Goal: Task Accomplishment & Management: Complete application form

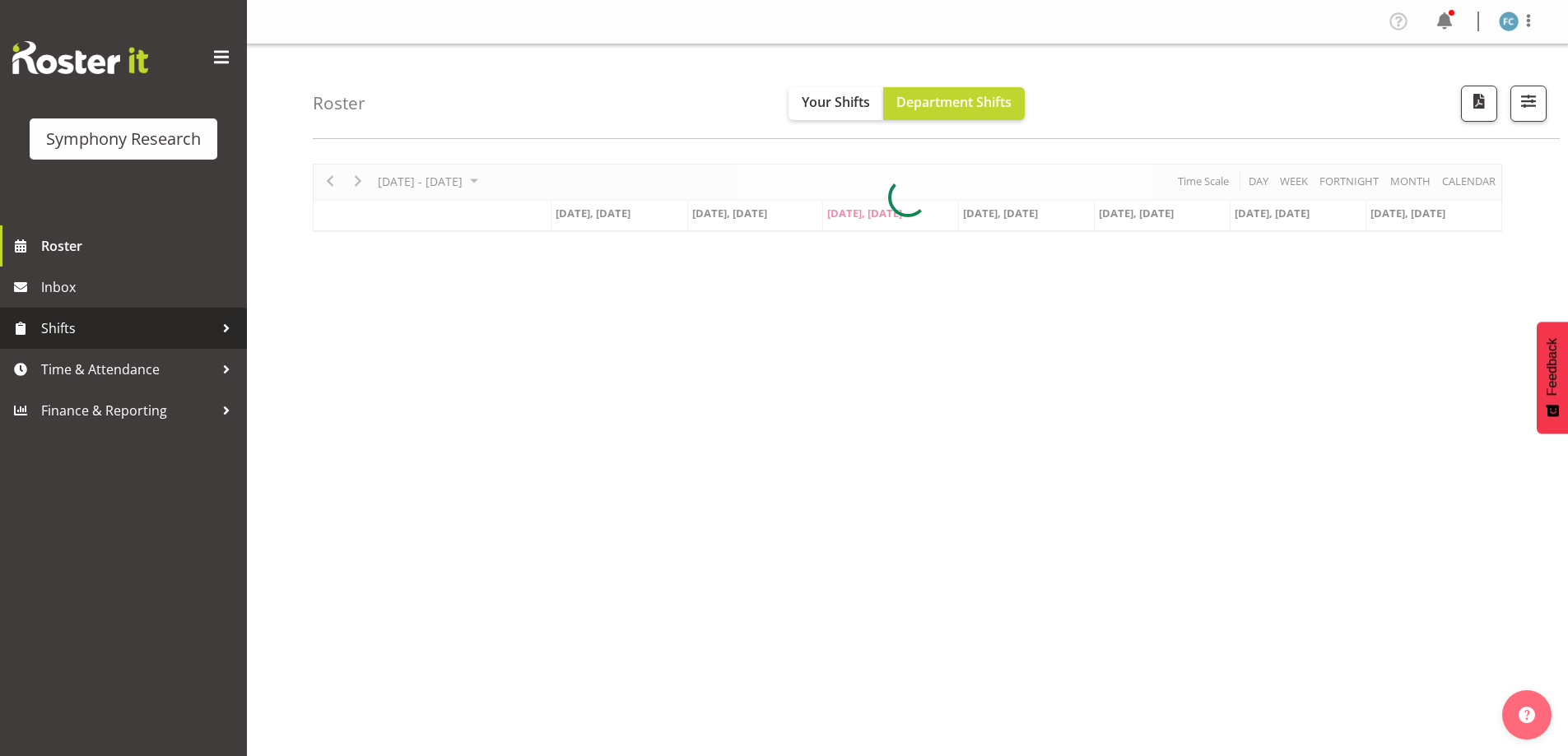
click at [223, 333] on div at bounding box center [226, 328] width 25 height 25
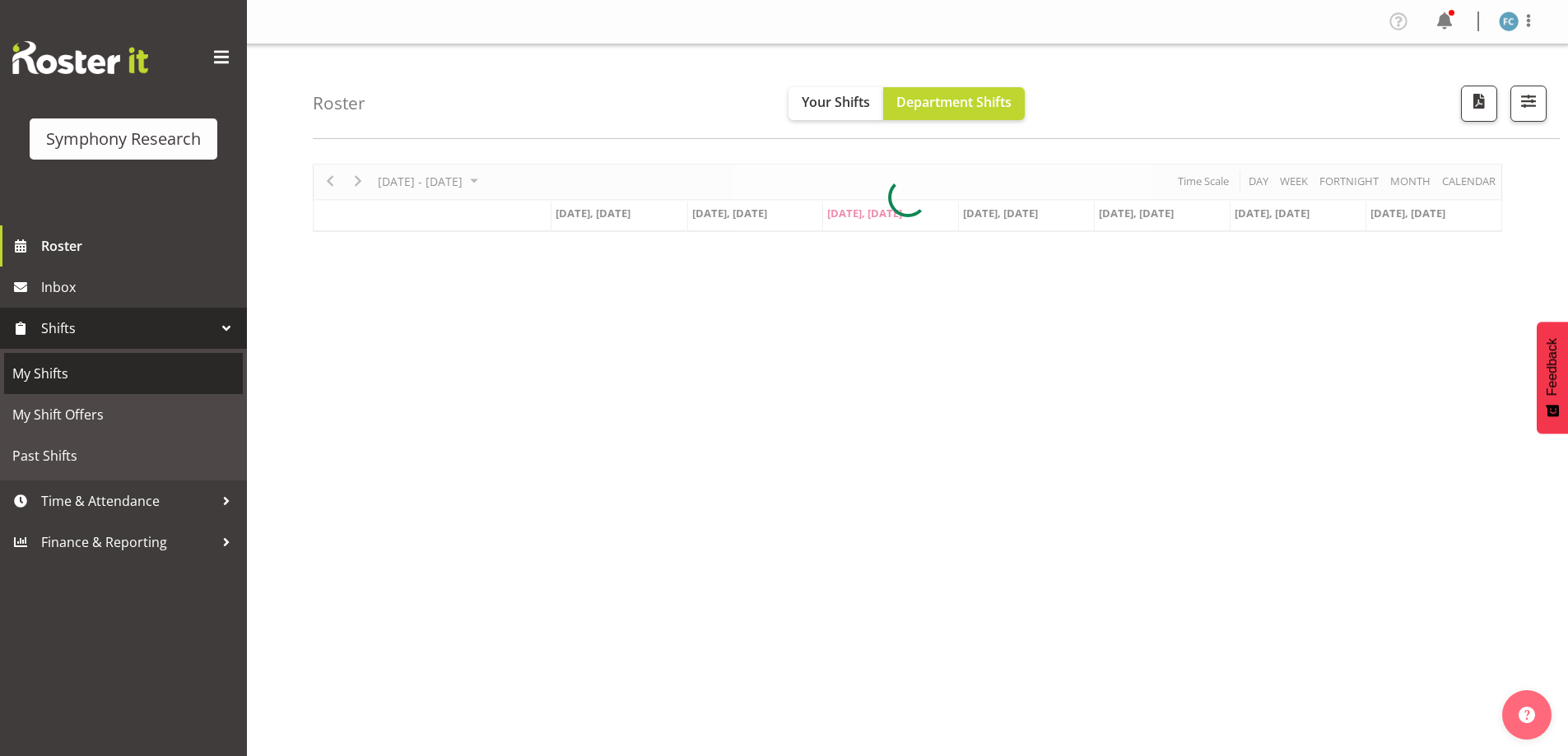
click at [190, 380] on span "My Shifts" at bounding box center [123, 373] width 222 height 25
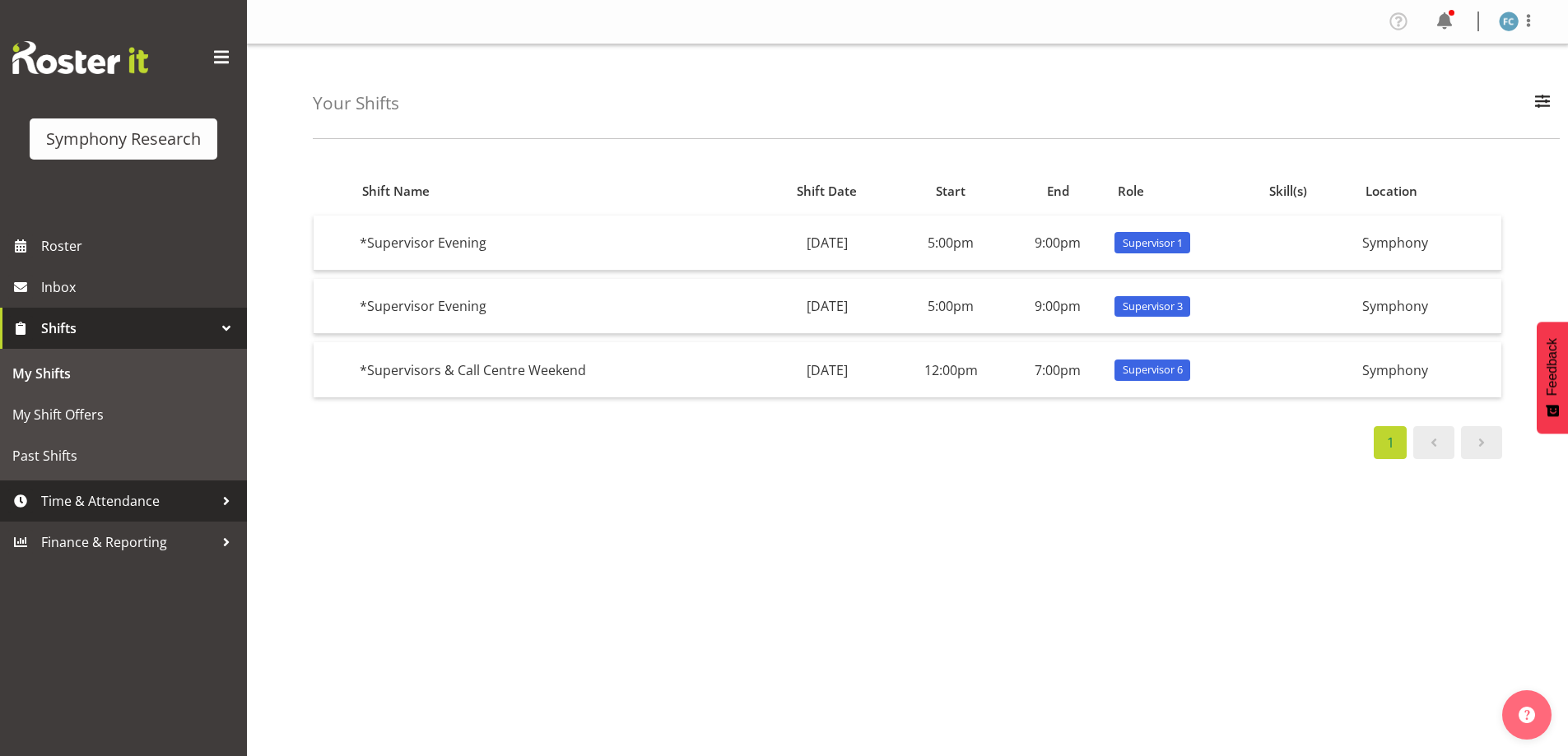
click at [225, 498] on div at bounding box center [226, 501] width 25 height 25
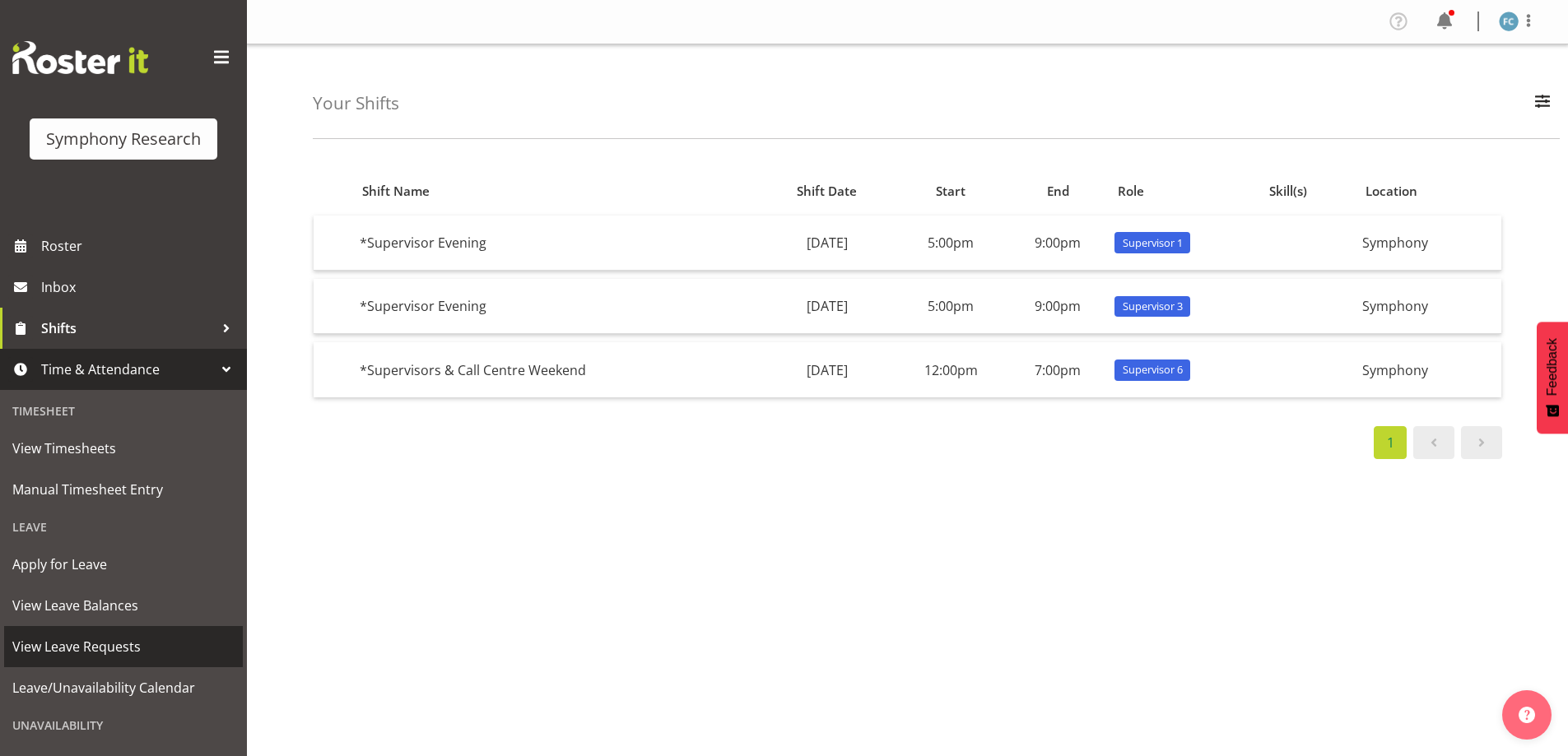
scroll to position [114, 0]
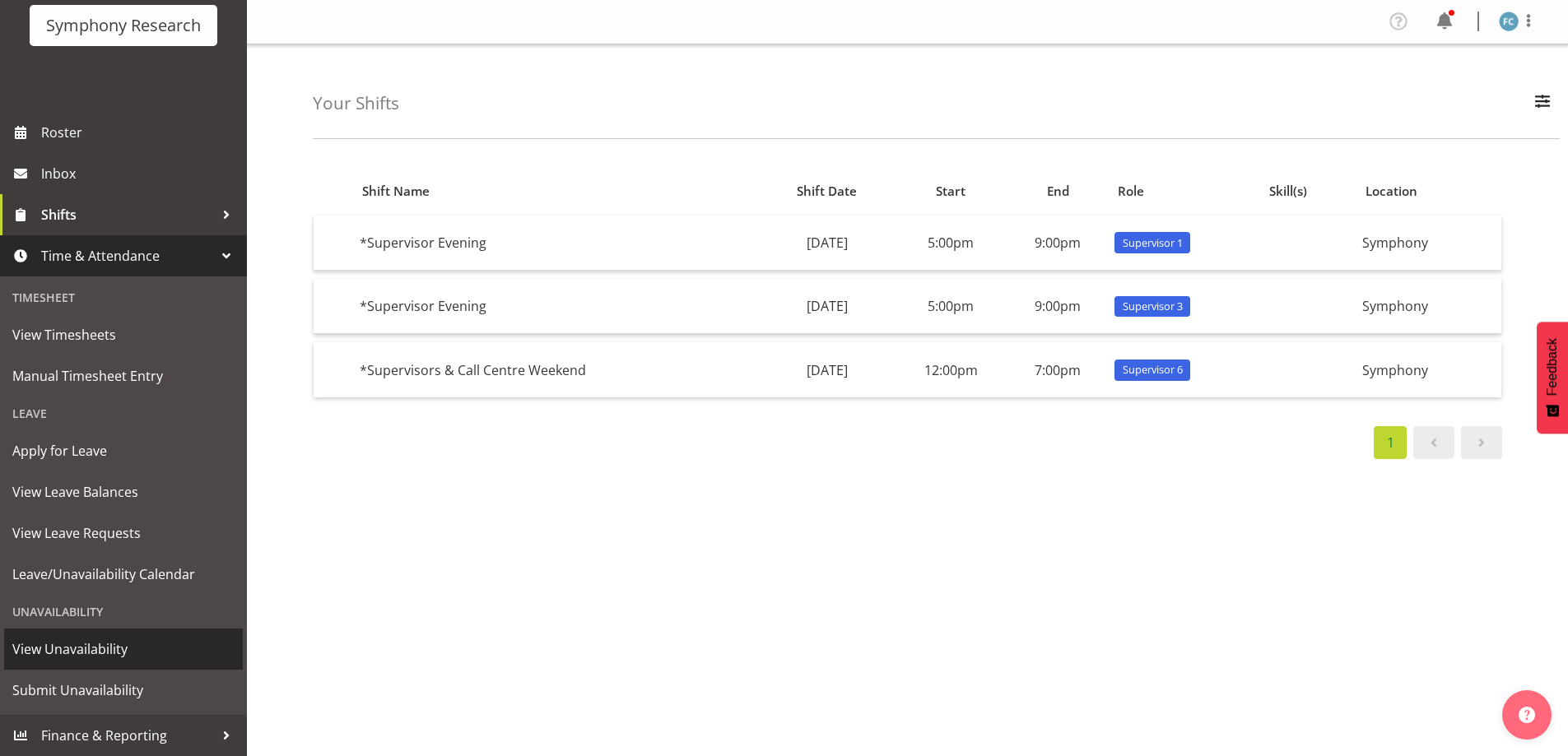
click at [152, 644] on span "View Unavailability" at bounding box center [123, 649] width 222 height 25
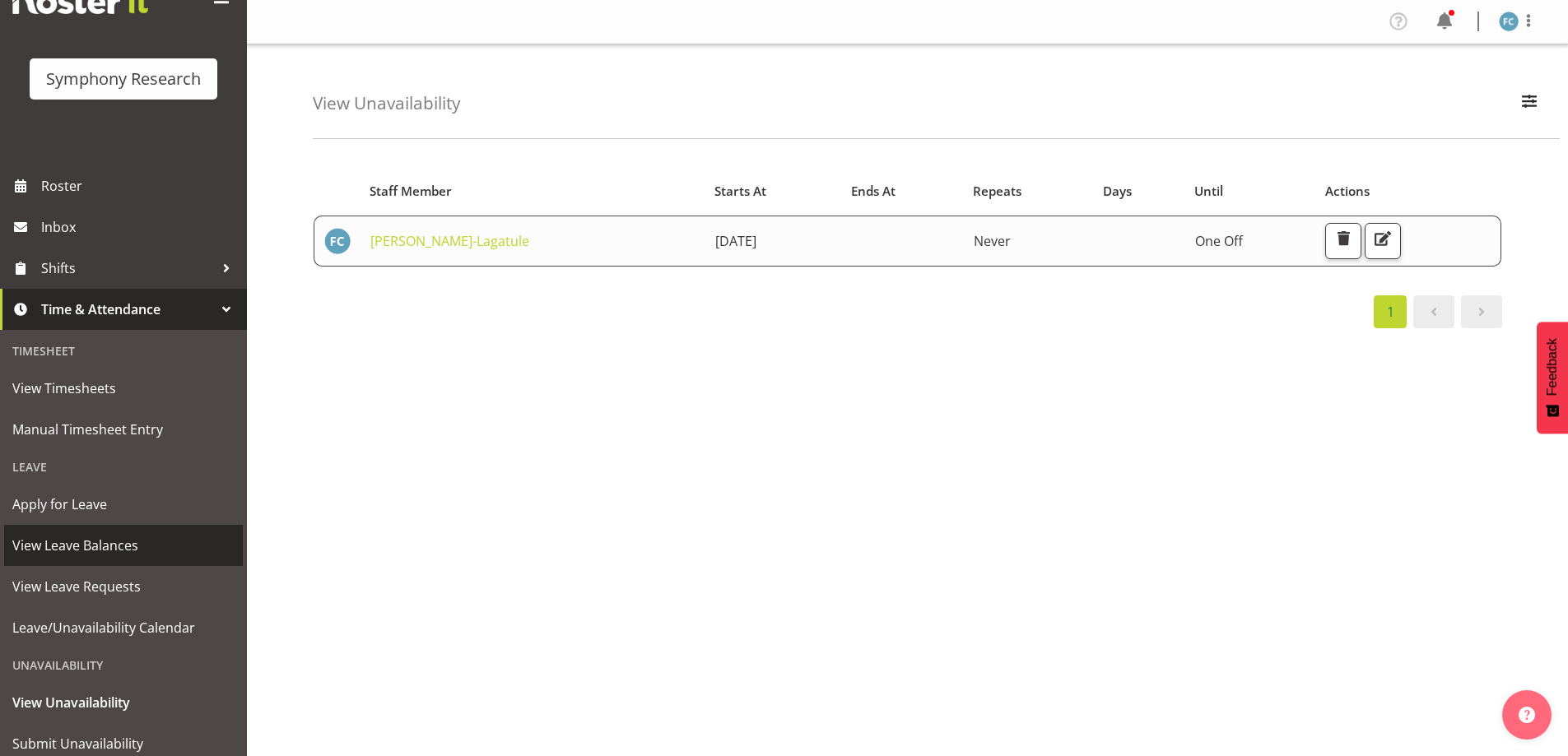
scroll to position [114, 0]
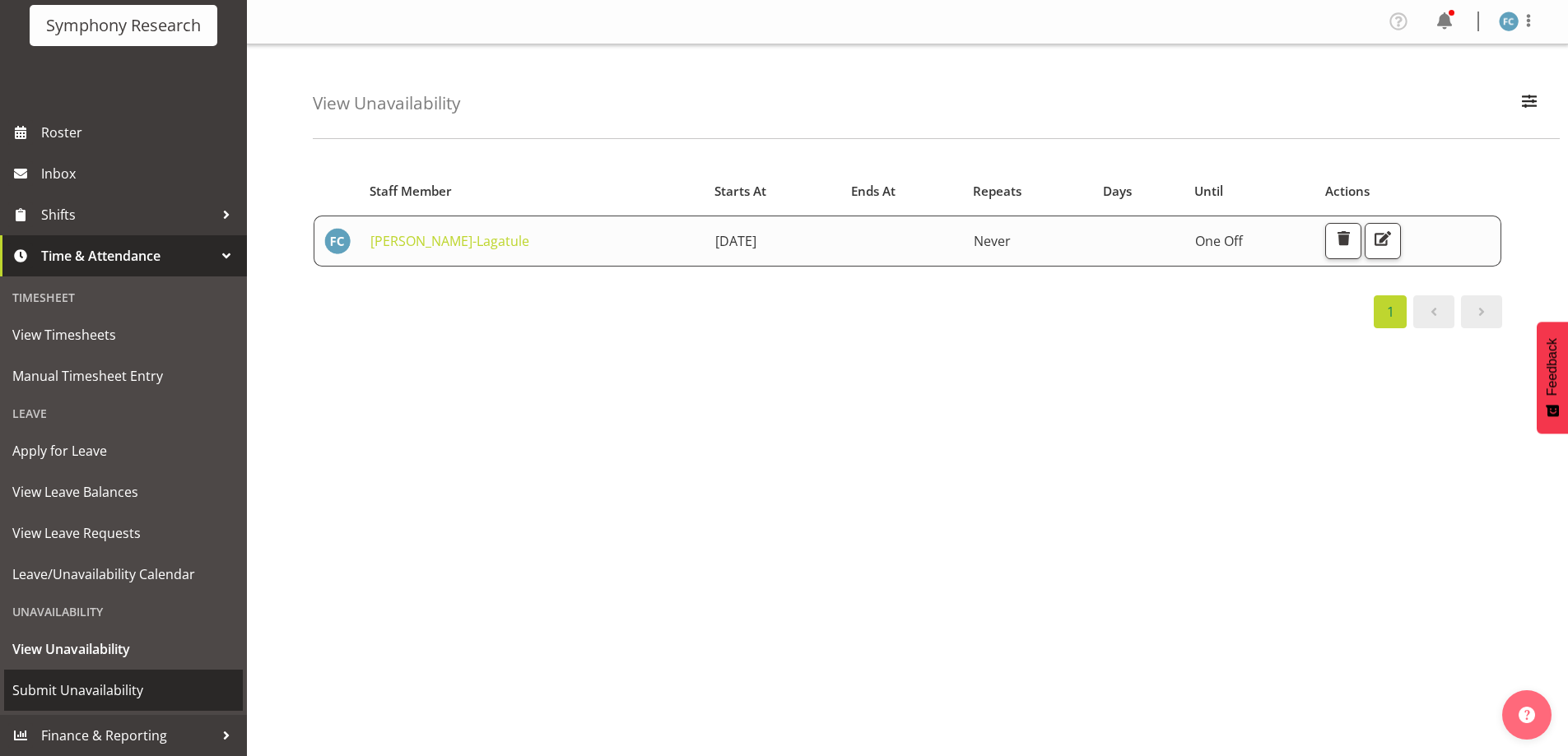
click at [90, 681] on span "Submit Unavailability" at bounding box center [123, 690] width 222 height 25
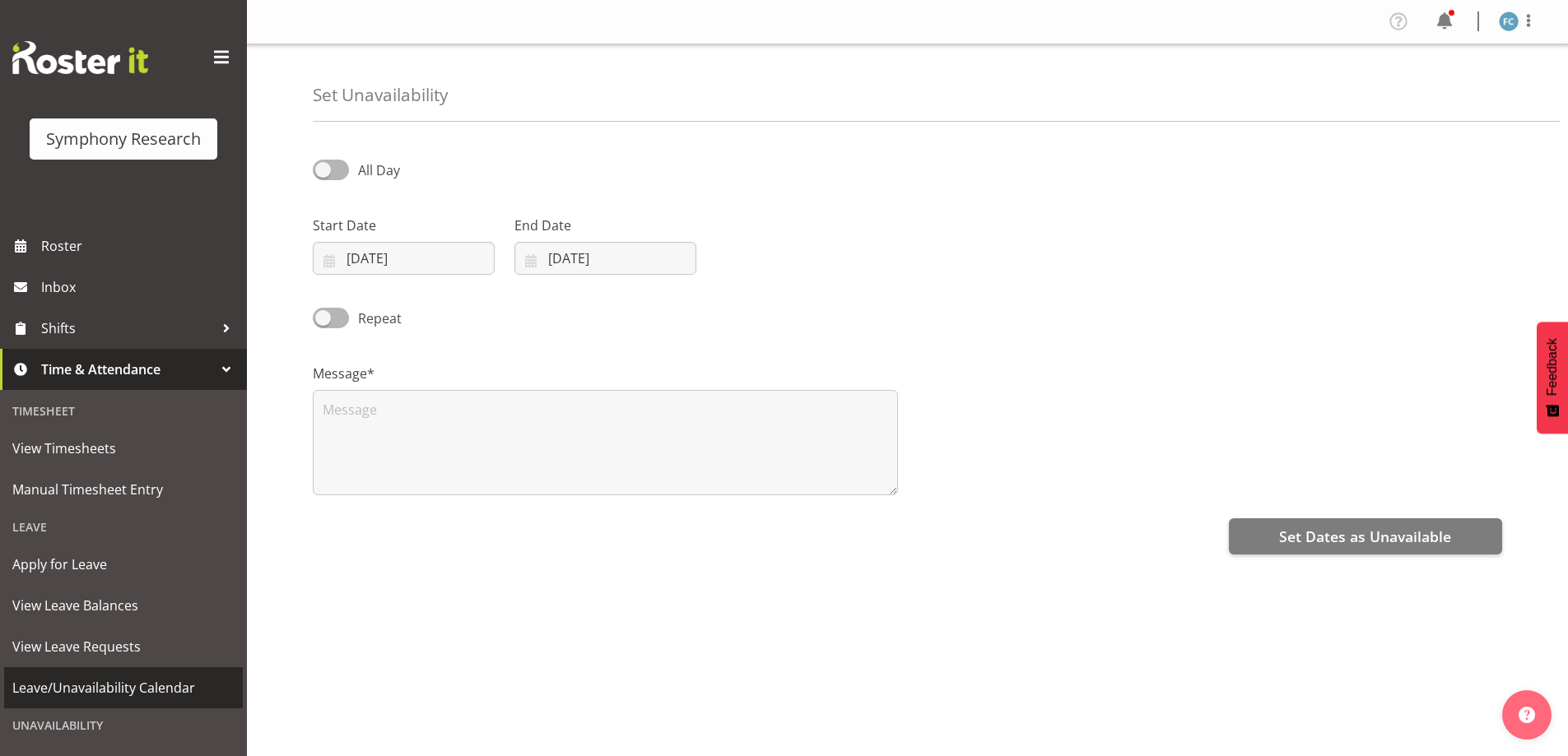
select select "9"
select select "2025"
click at [338, 265] on input "01/10/2025" at bounding box center [403, 259] width 182 height 33
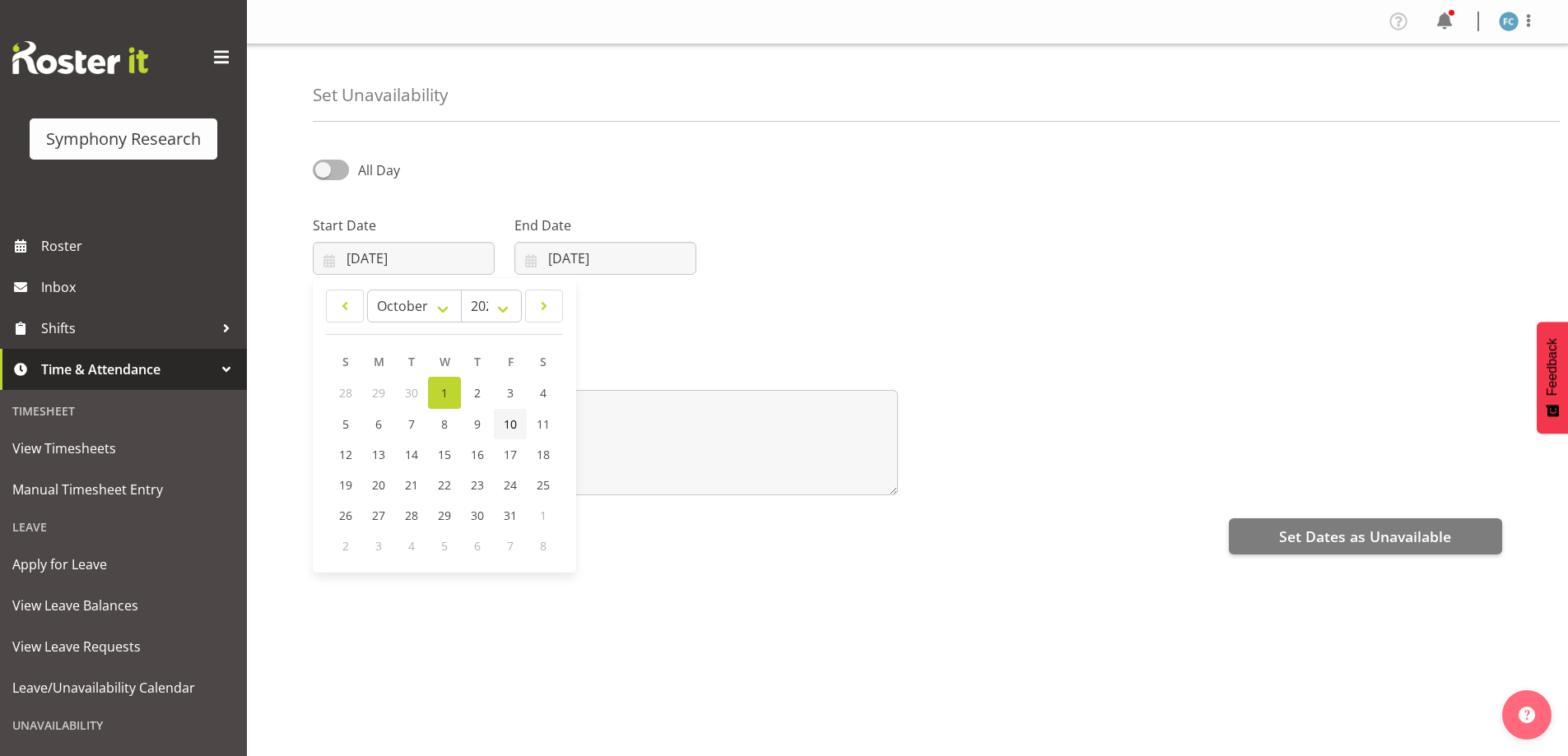
click at [508, 421] on span "10" at bounding box center [510, 423] width 13 height 16
type input "10/10/2025"
click at [538, 257] on input "01/10/2025" at bounding box center [605, 259] width 182 height 33
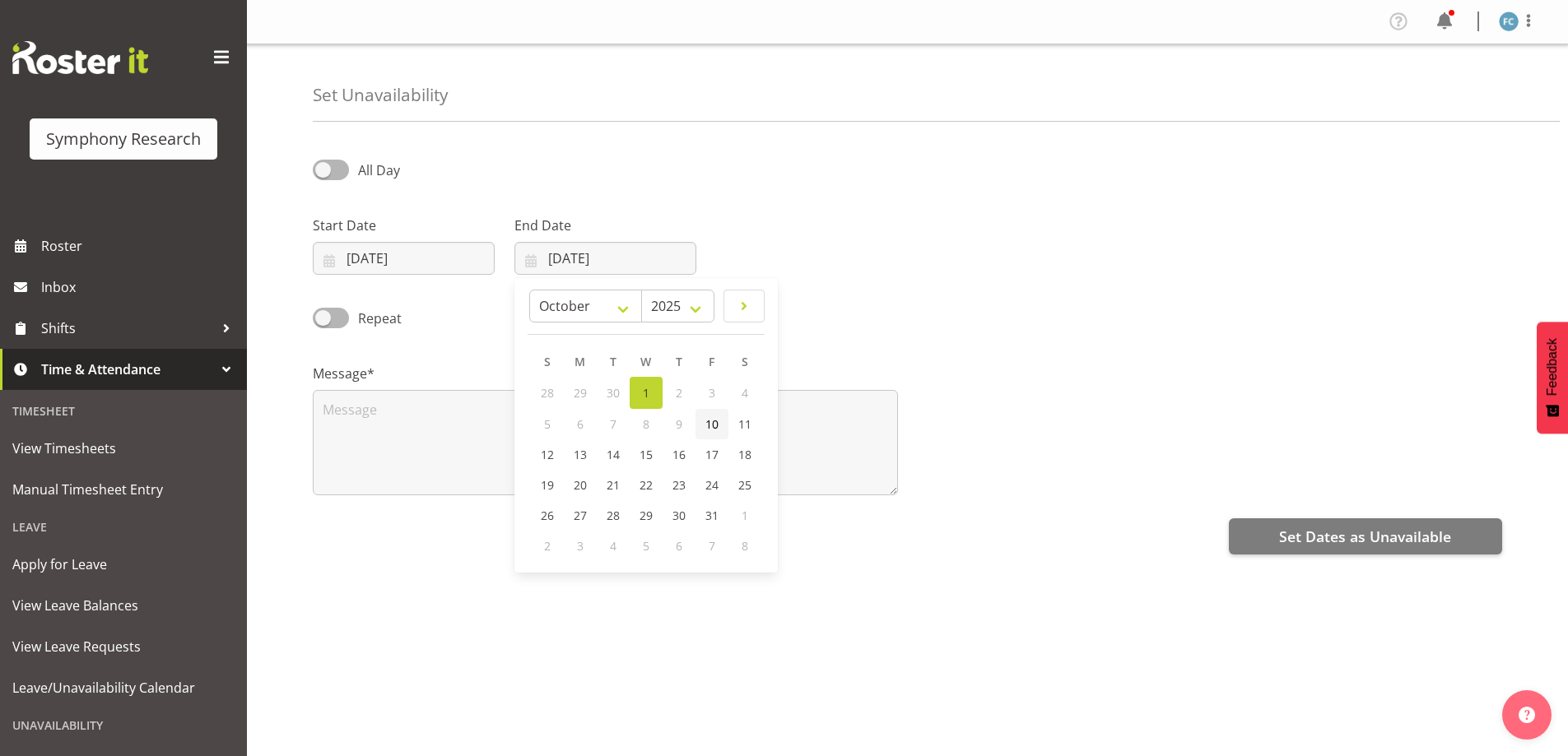
click at [711, 428] on span "10" at bounding box center [712, 423] width 13 height 16
type input "10/10/2025"
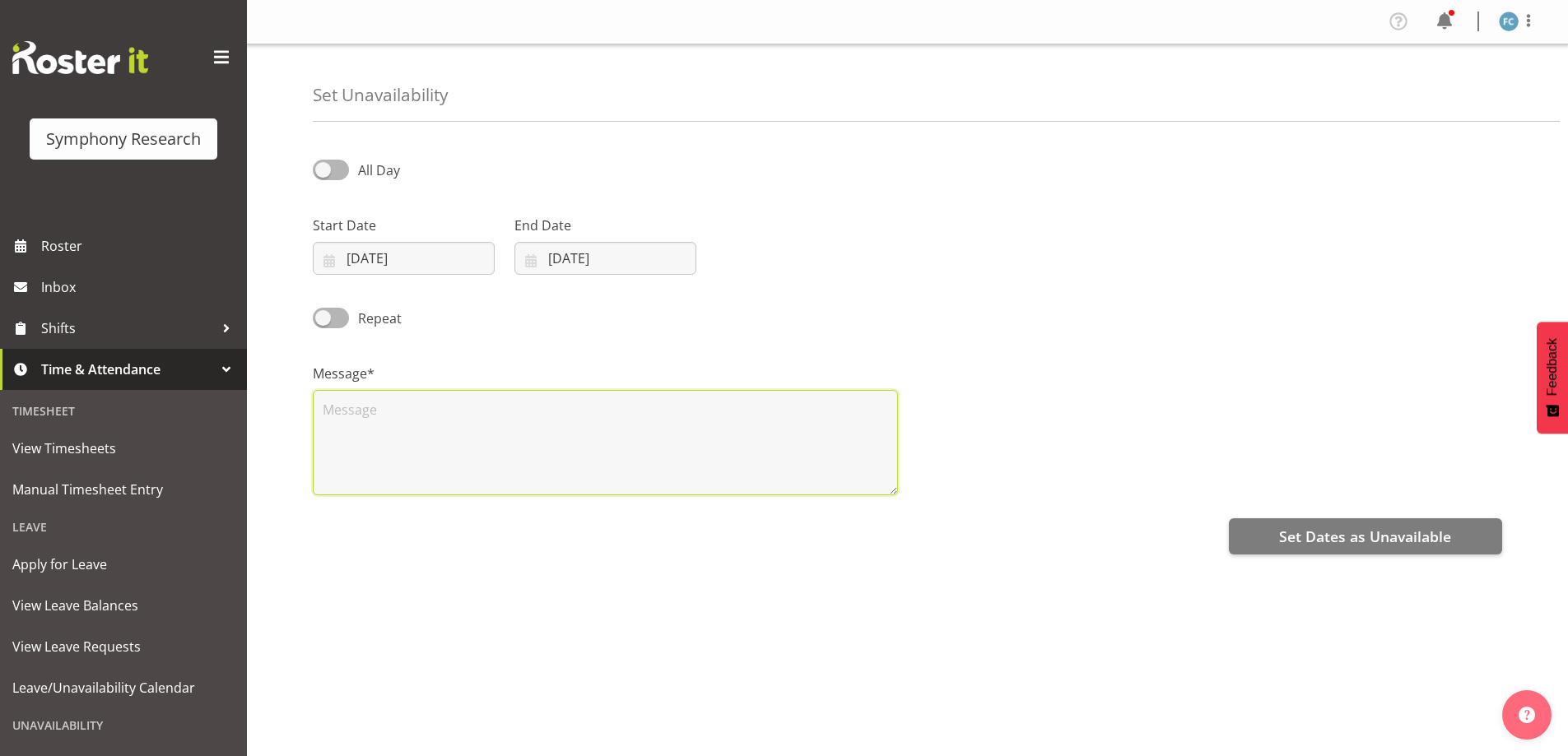
click at [343, 432] on textarea at bounding box center [605, 443] width 585 height 105
type textarea "Day off"
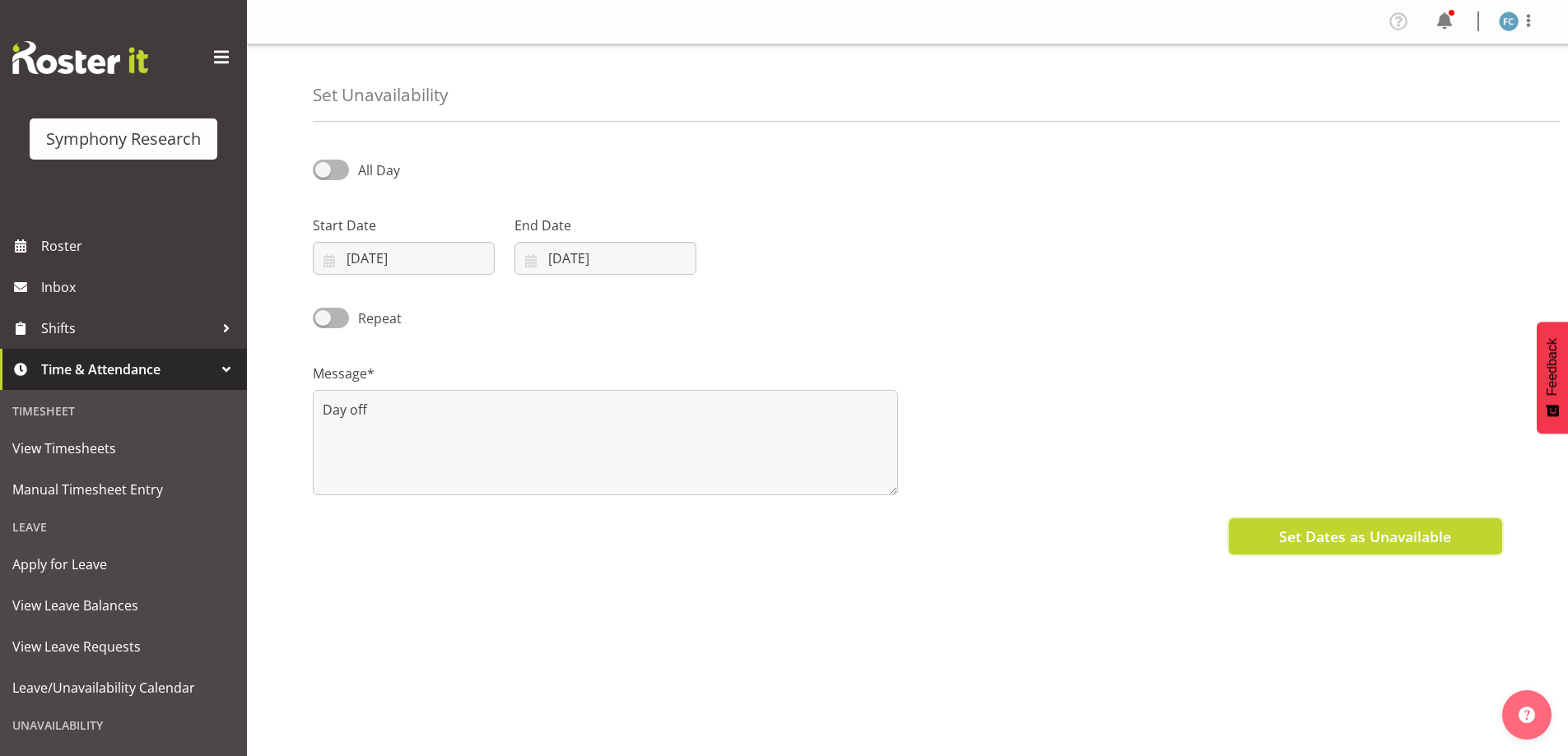
click at [1373, 529] on span "Set Dates as Unavailable" at bounding box center [1365, 536] width 172 height 21
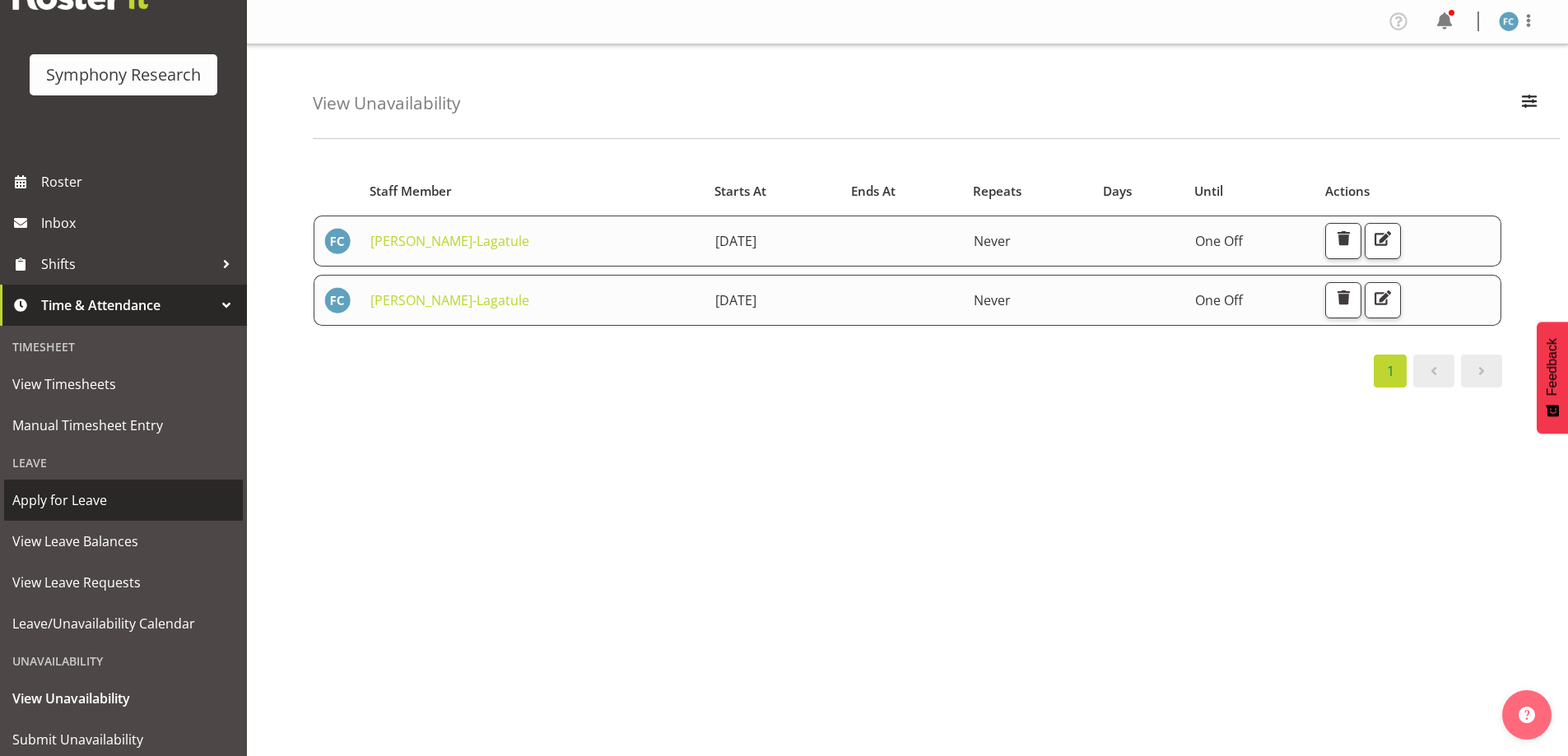
scroll to position [114, 0]
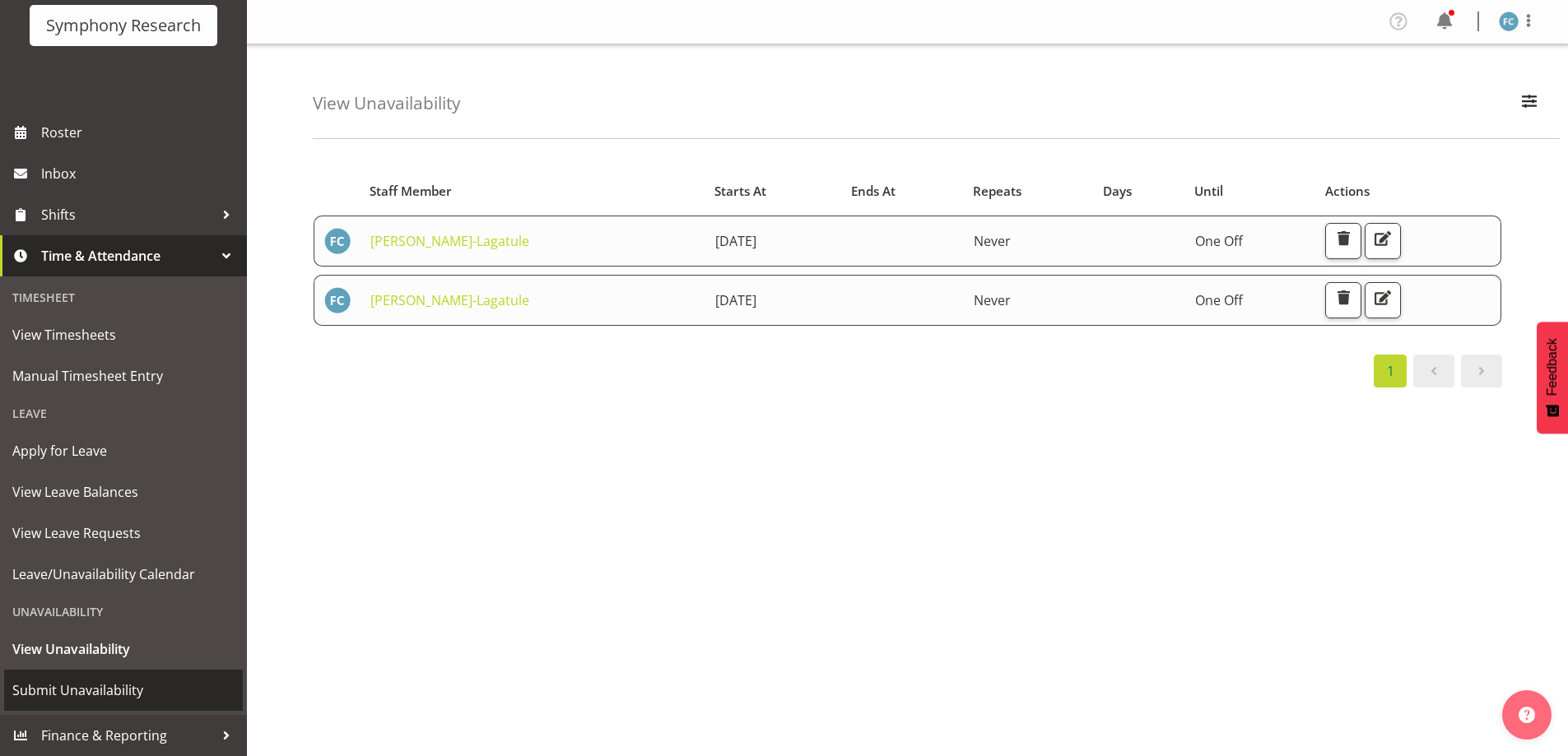
click at [125, 685] on span "Submit Unavailability" at bounding box center [123, 690] width 222 height 25
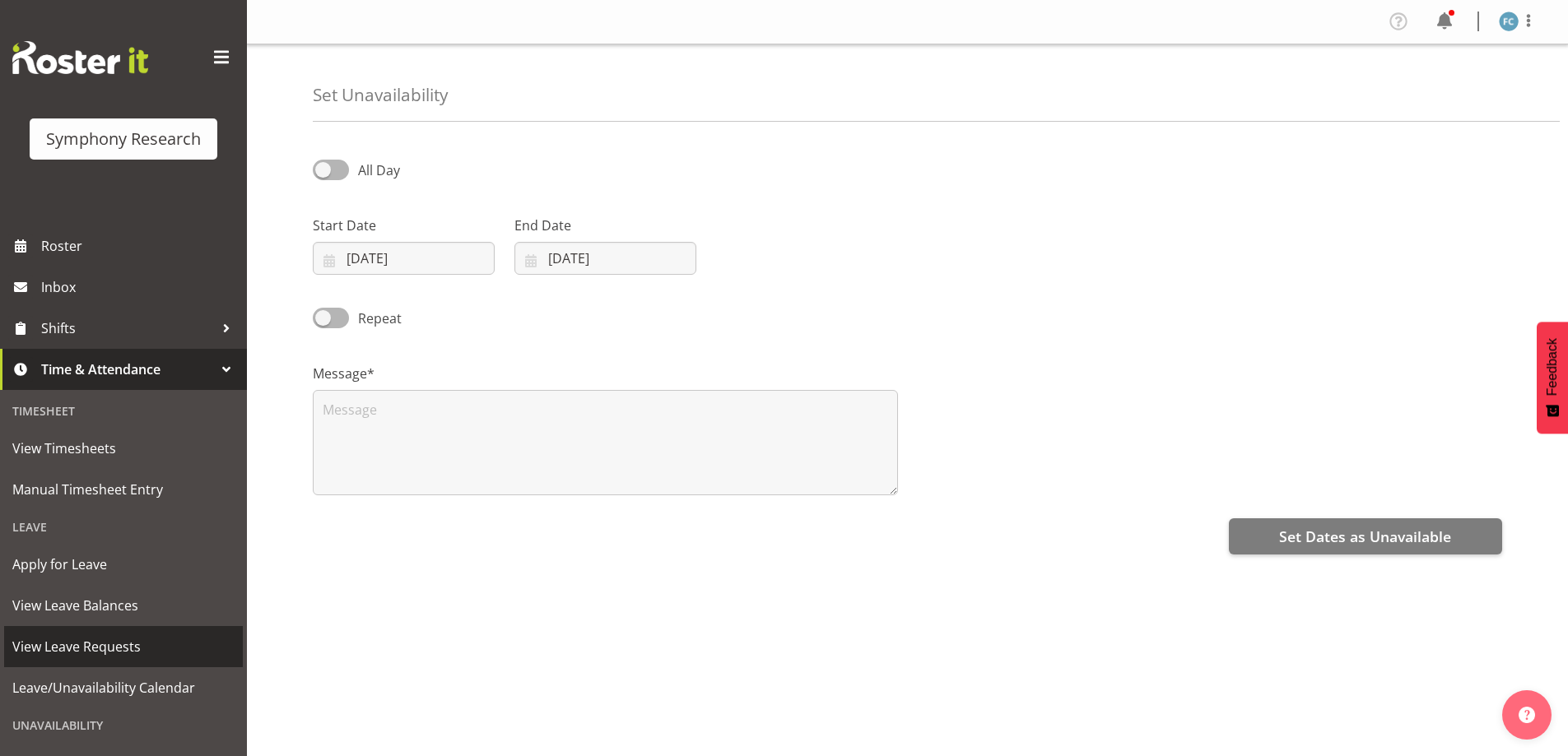
select select "9"
select select "2025"
click at [329, 266] on input "01/10/2025" at bounding box center [403, 259] width 182 height 33
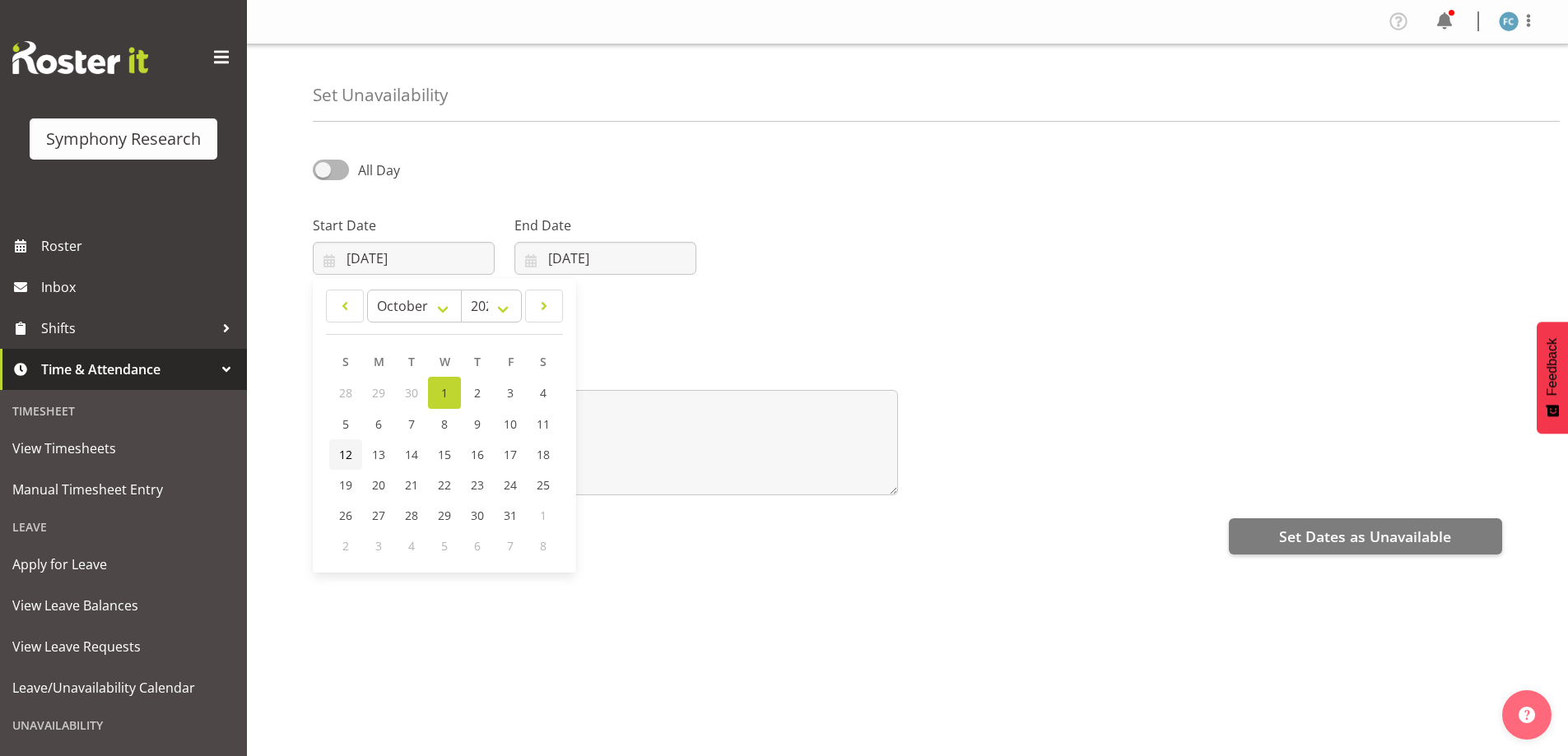
click at [345, 457] on span "12" at bounding box center [346, 454] width 13 height 16
type input "12/10/2025"
click at [526, 258] on input "01/10/2025" at bounding box center [605, 259] width 182 height 33
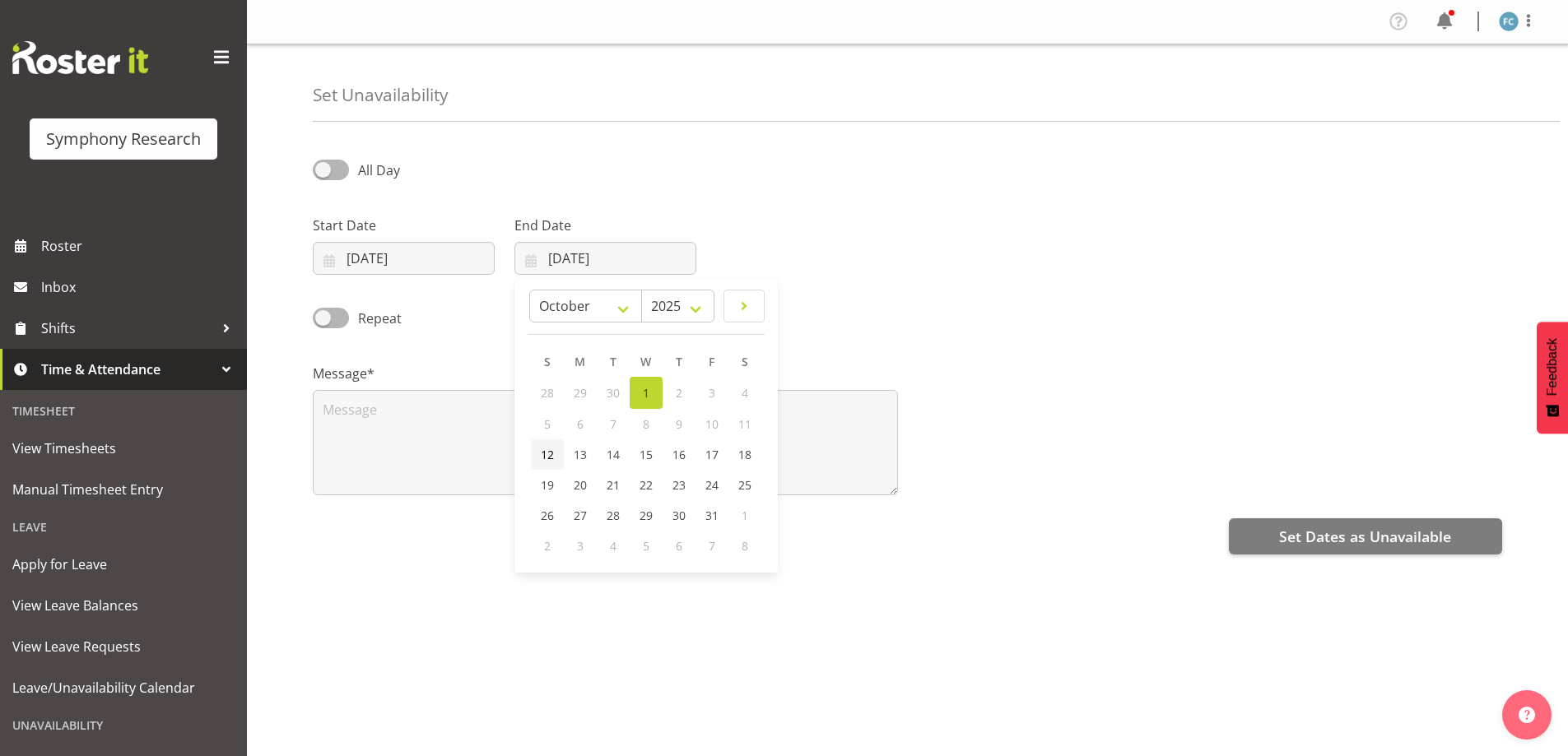
click at [545, 454] on span "12" at bounding box center [547, 454] width 13 height 16
type input "12/10/2025"
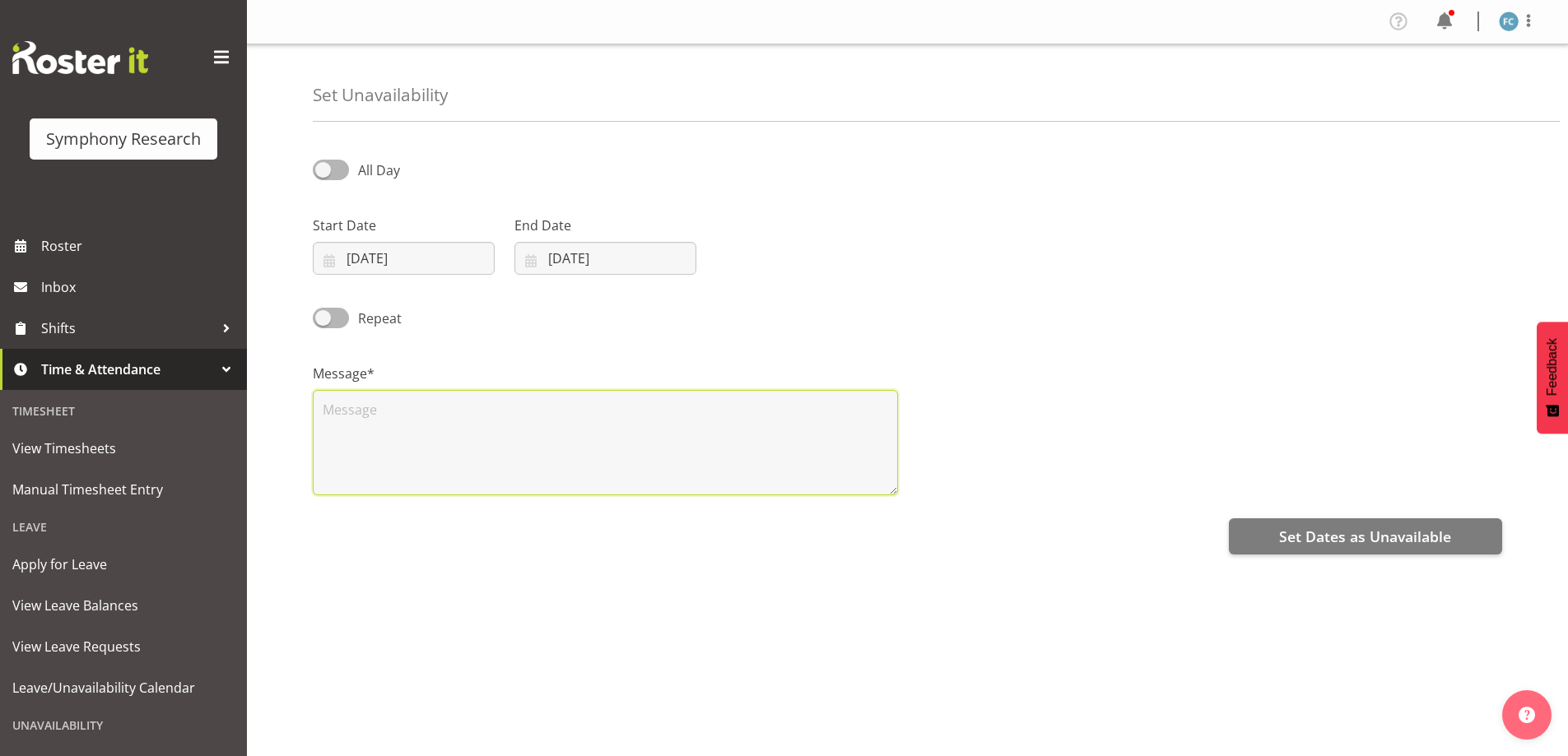
click at [399, 429] on textarea at bounding box center [605, 443] width 585 height 105
type textarea "Day off"
click at [332, 264] on input "12/10/2025" at bounding box center [403, 259] width 182 height 33
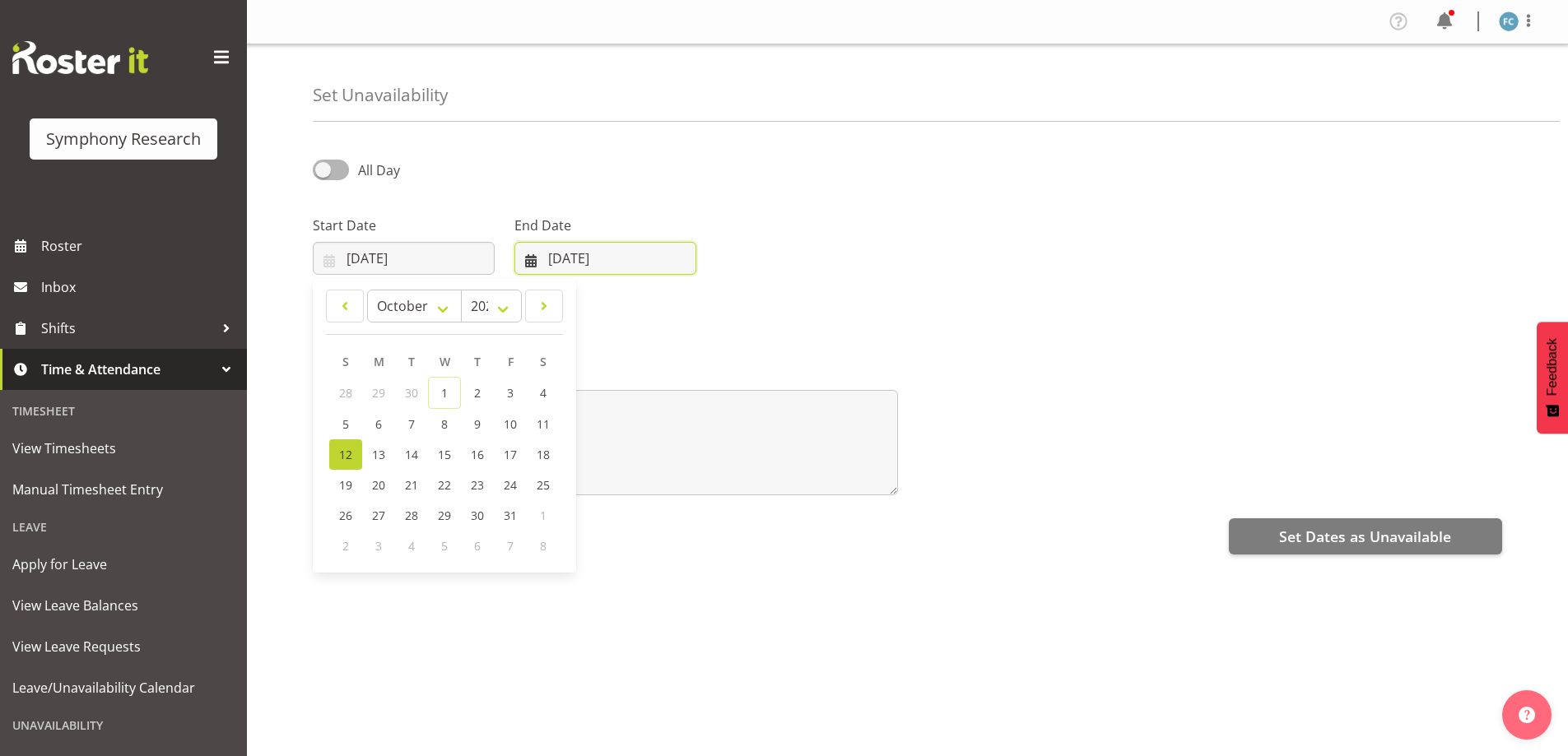
click at [536, 264] on input "12/10/2025" at bounding box center [605, 259] width 182 height 33
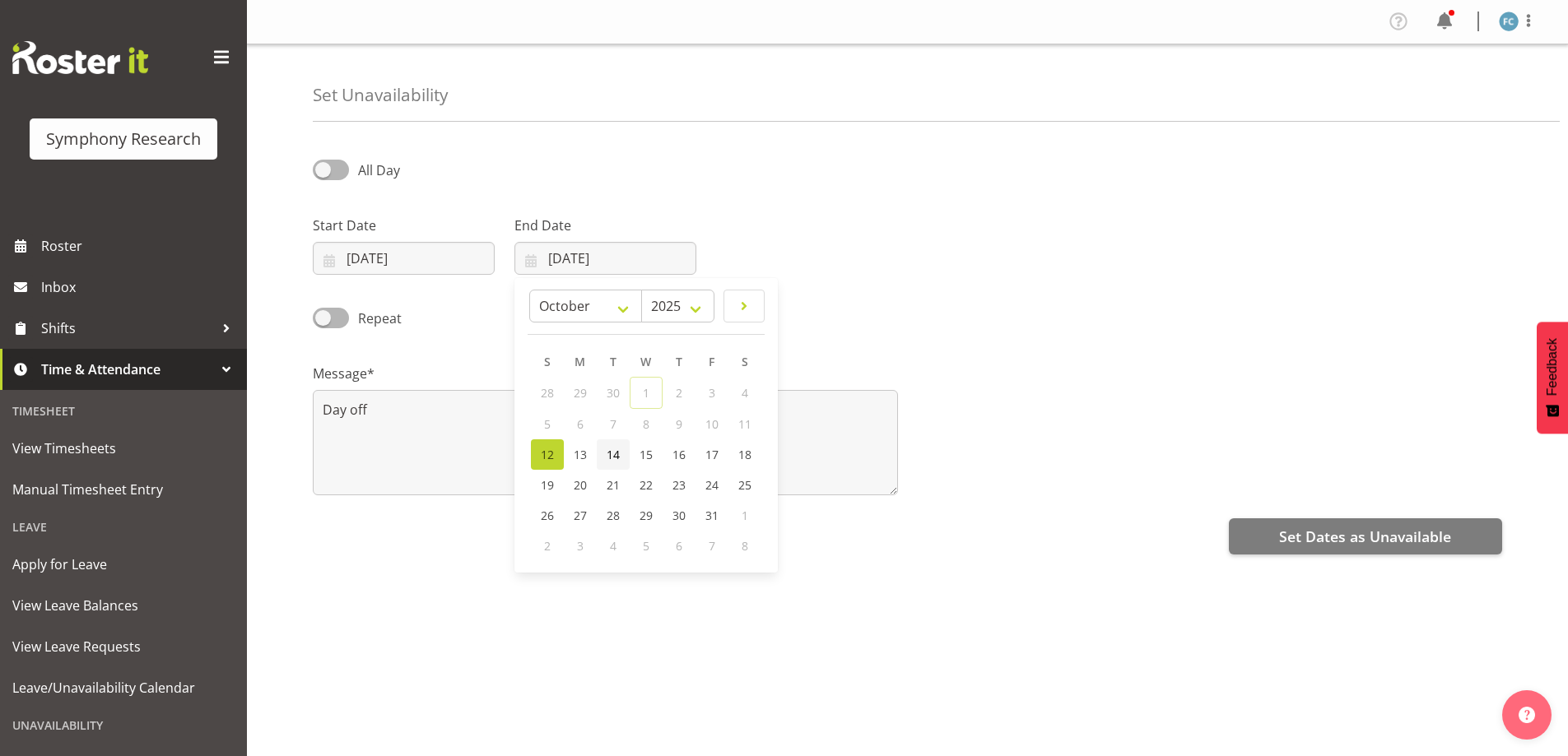
click at [607, 454] on span "14" at bounding box center [613, 454] width 13 height 16
type input "14/10/2025"
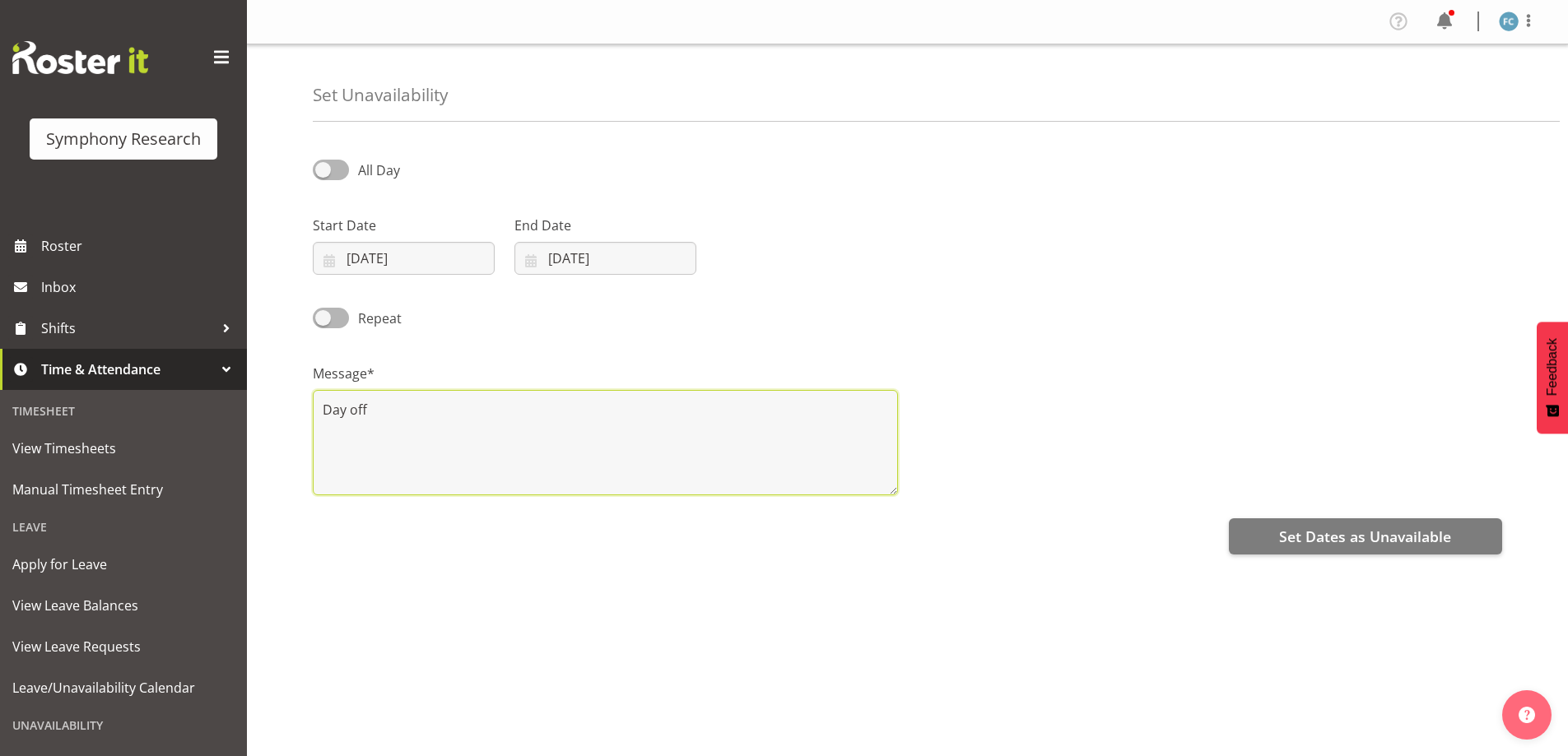
click at [349, 408] on textarea "Day off" at bounding box center [605, 443] width 585 height 105
type textarea "Days off"
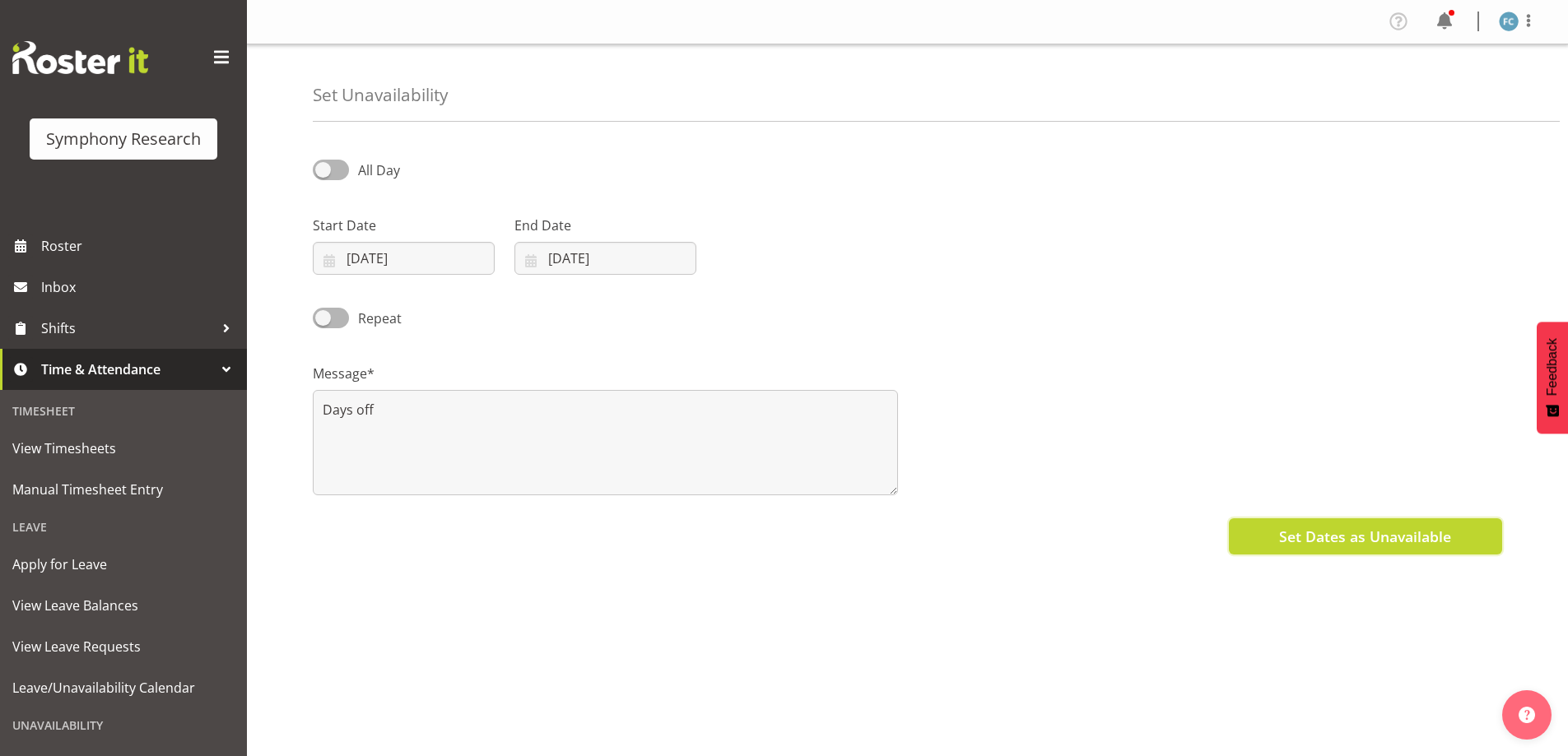
click at [1294, 537] on span "Set Dates as Unavailable" at bounding box center [1365, 536] width 172 height 21
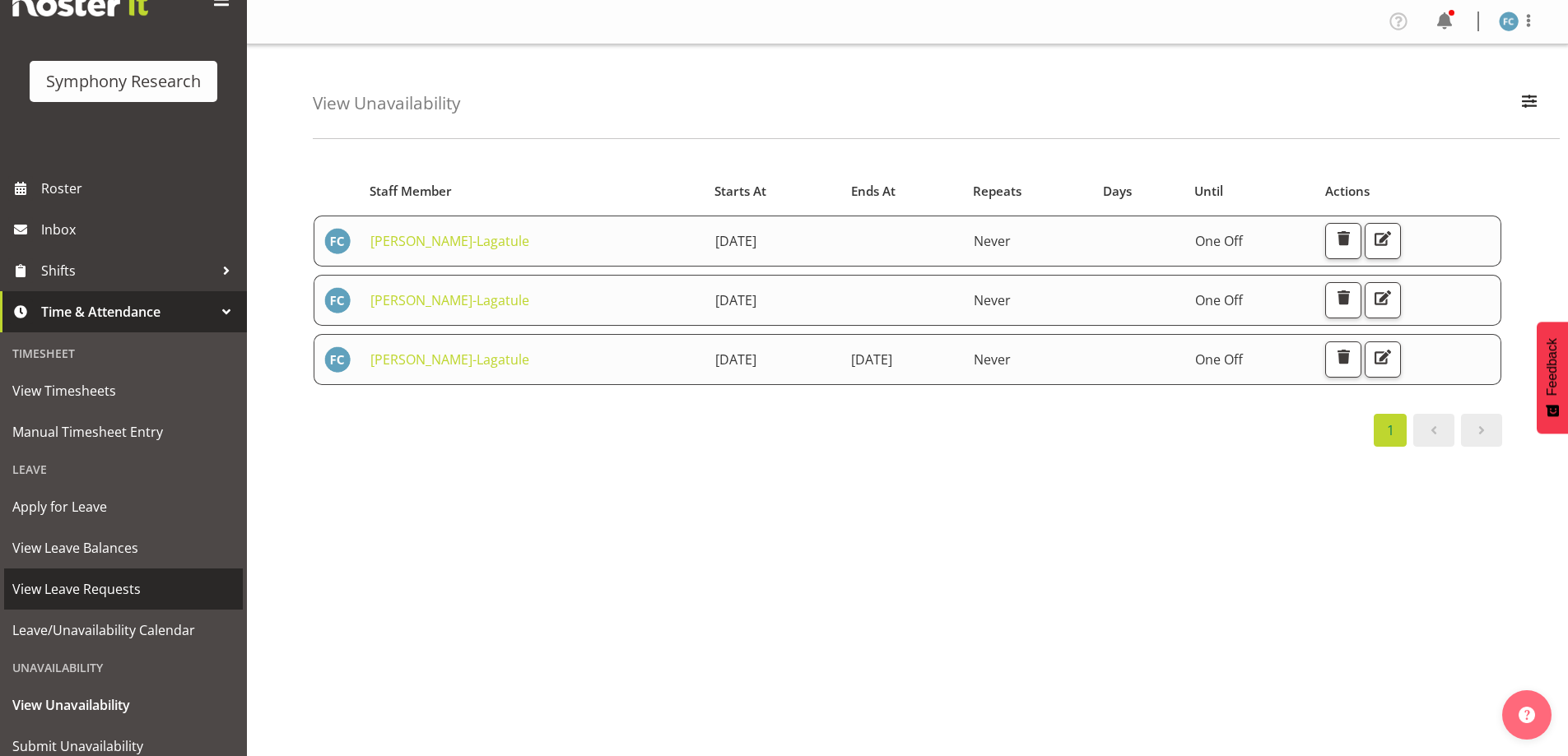
scroll to position [114, 0]
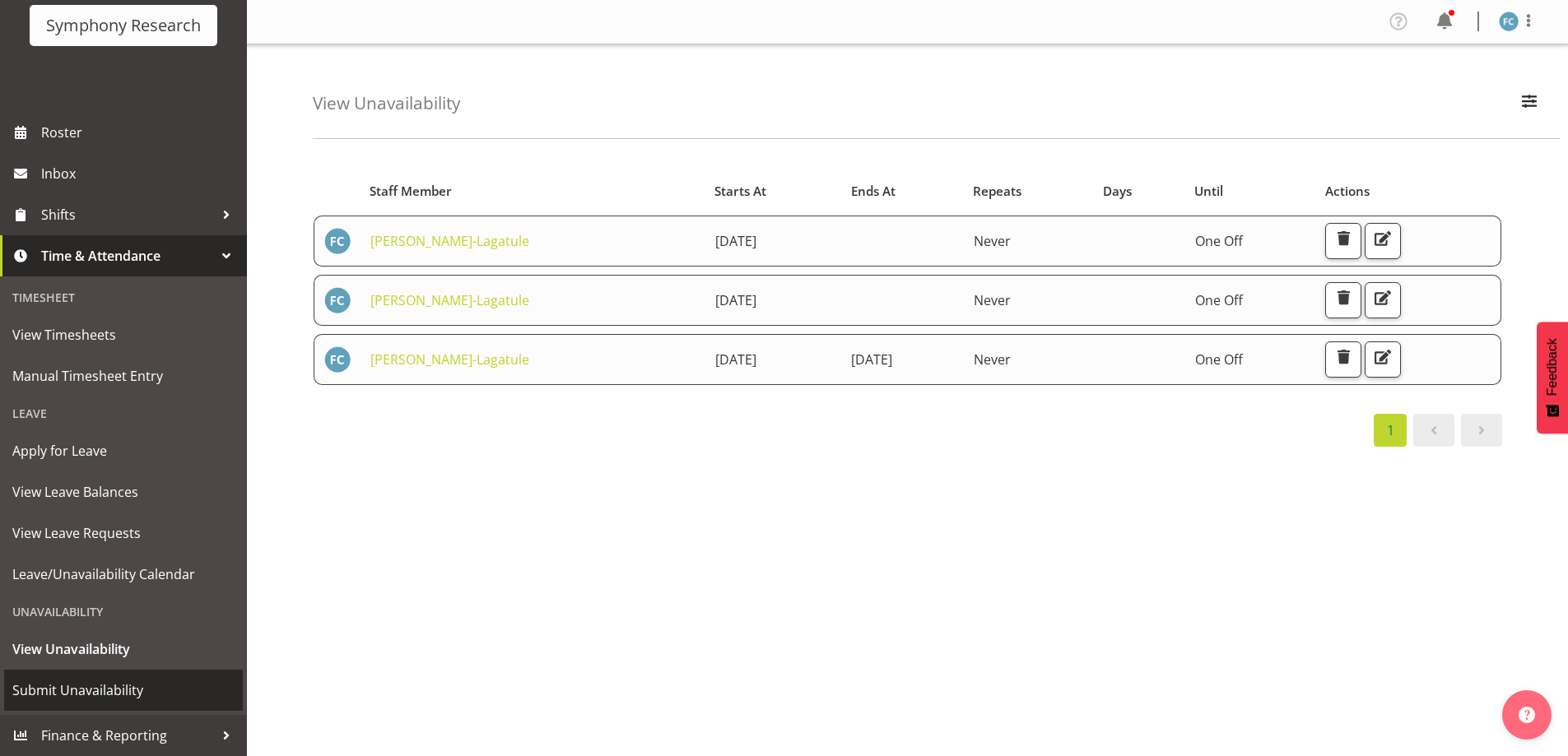
click at [144, 685] on span "Submit Unavailability" at bounding box center [123, 690] width 222 height 25
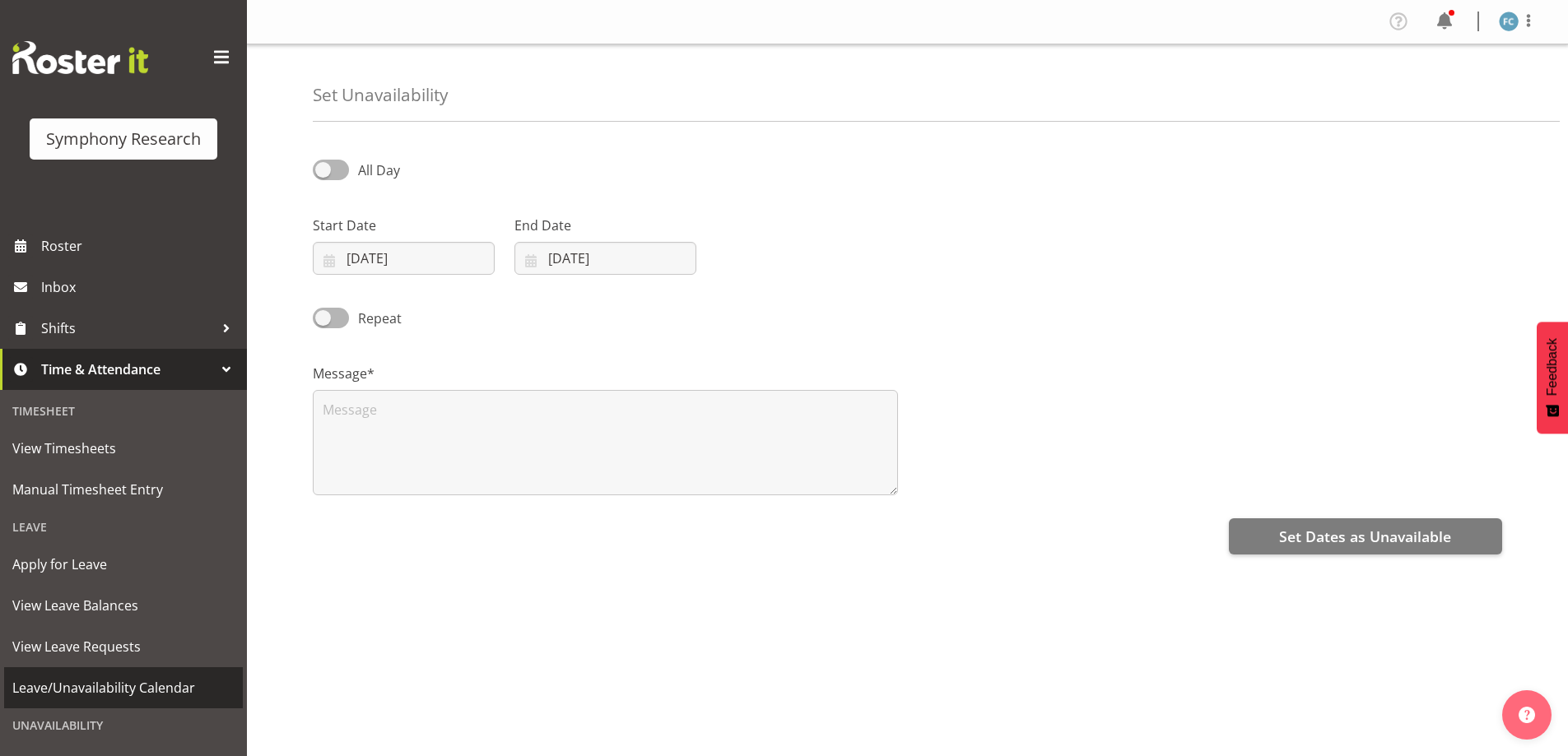
select select "9"
select select "2025"
click at [334, 266] on input "01/10/2025" at bounding box center [403, 259] width 182 height 33
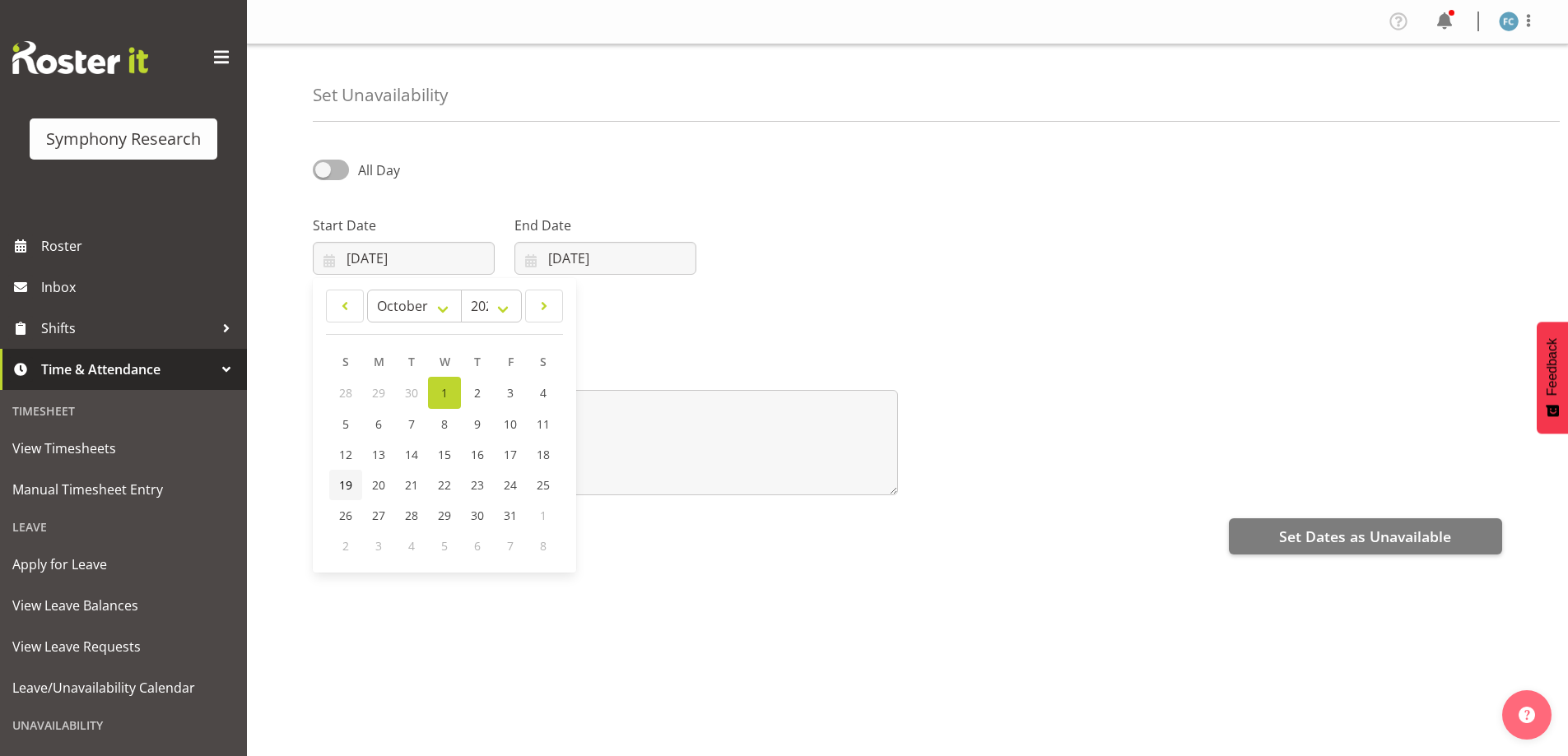
click at [349, 483] on span "19" at bounding box center [346, 484] width 13 height 16
type input "19/10/2025"
click at [537, 263] on input "01/10/2025" at bounding box center [605, 259] width 182 height 33
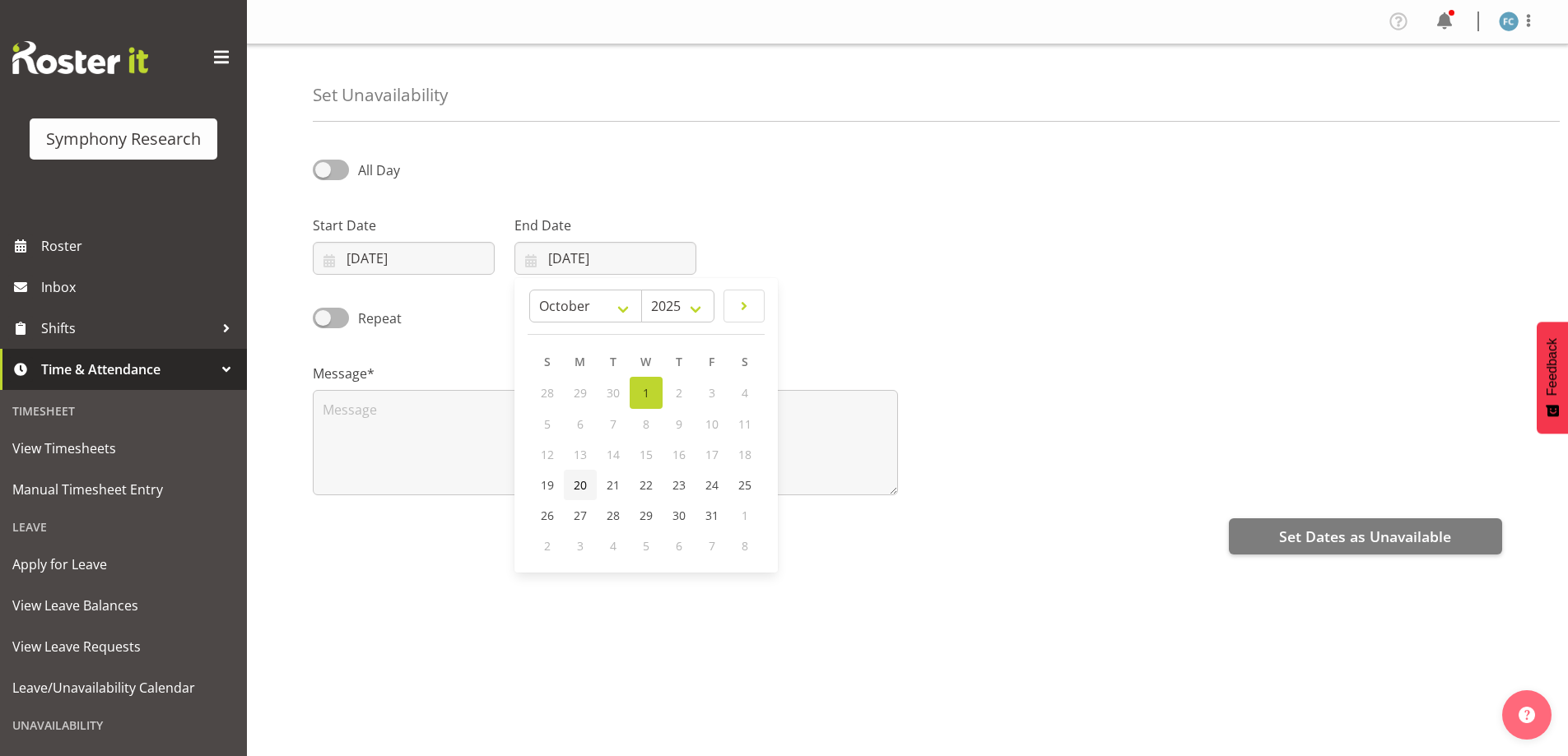
click at [582, 489] on span "20" at bounding box center [580, 484] width 13 height 16
type input "20/10/2025"
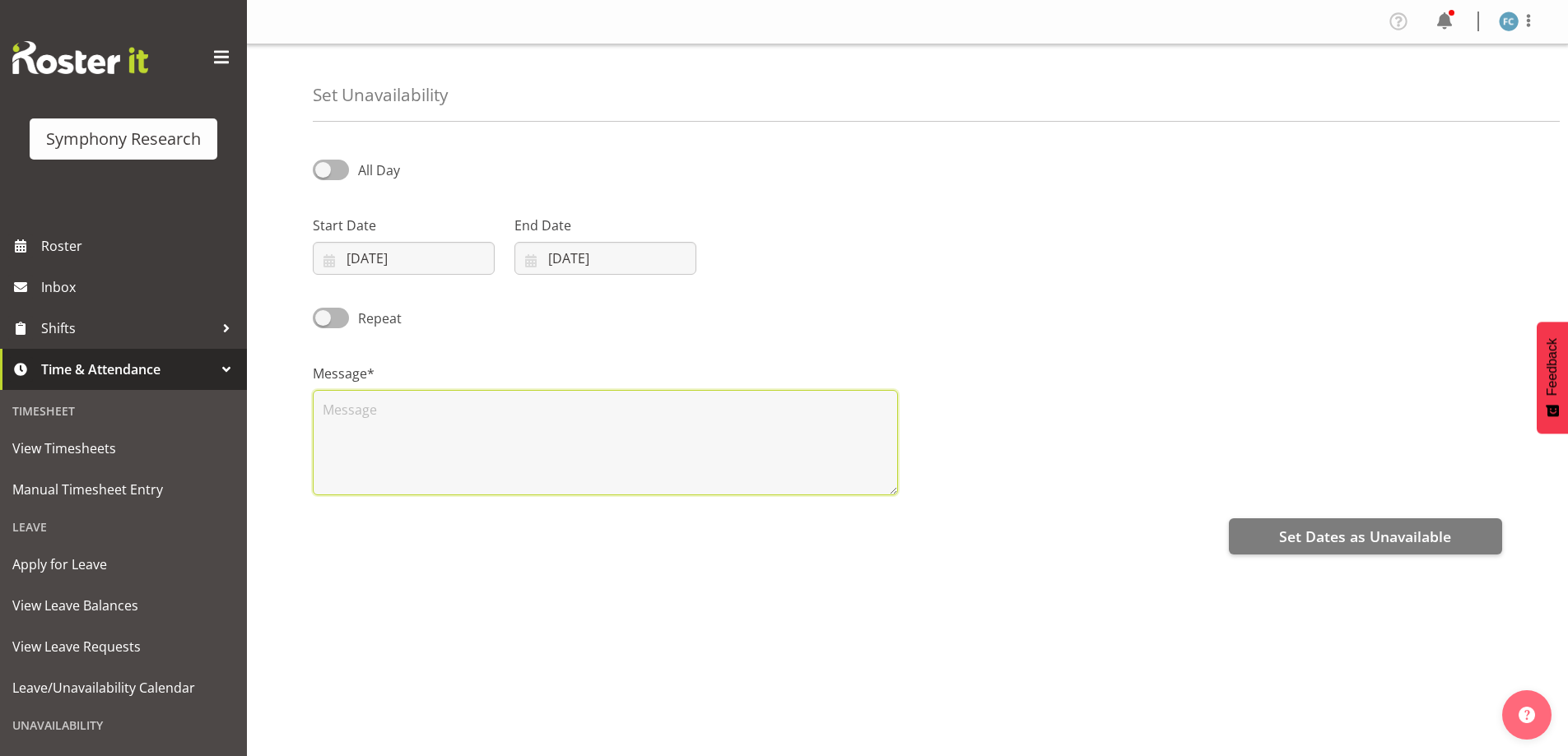
click at [362, 423] on textarea at bounding box center [605, 443] width 585 height 105
type textarea "Days off"
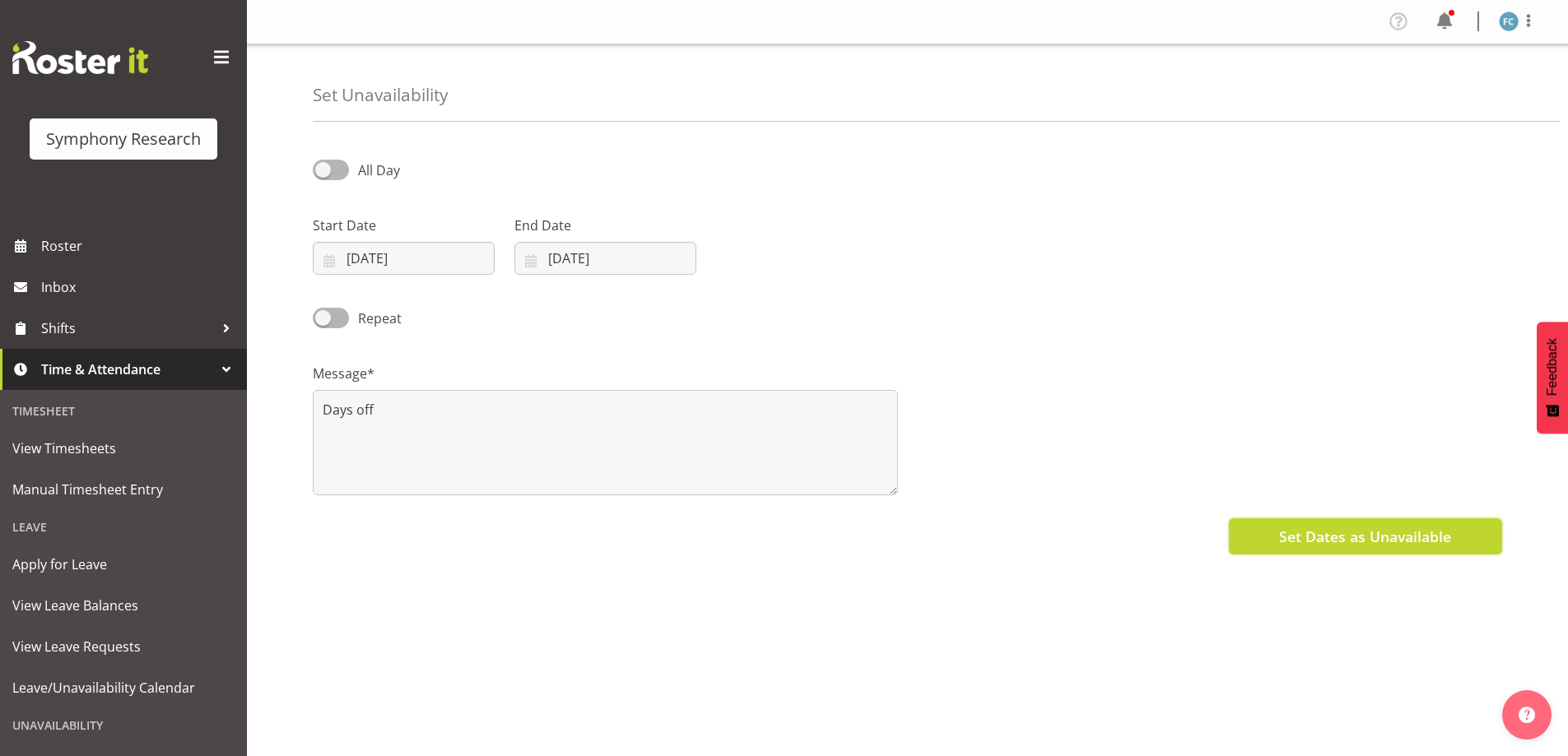
click at [1369, 543] on span "Set Dates as Unavailable" at bounding box center [1365, 536] width 172 height 21
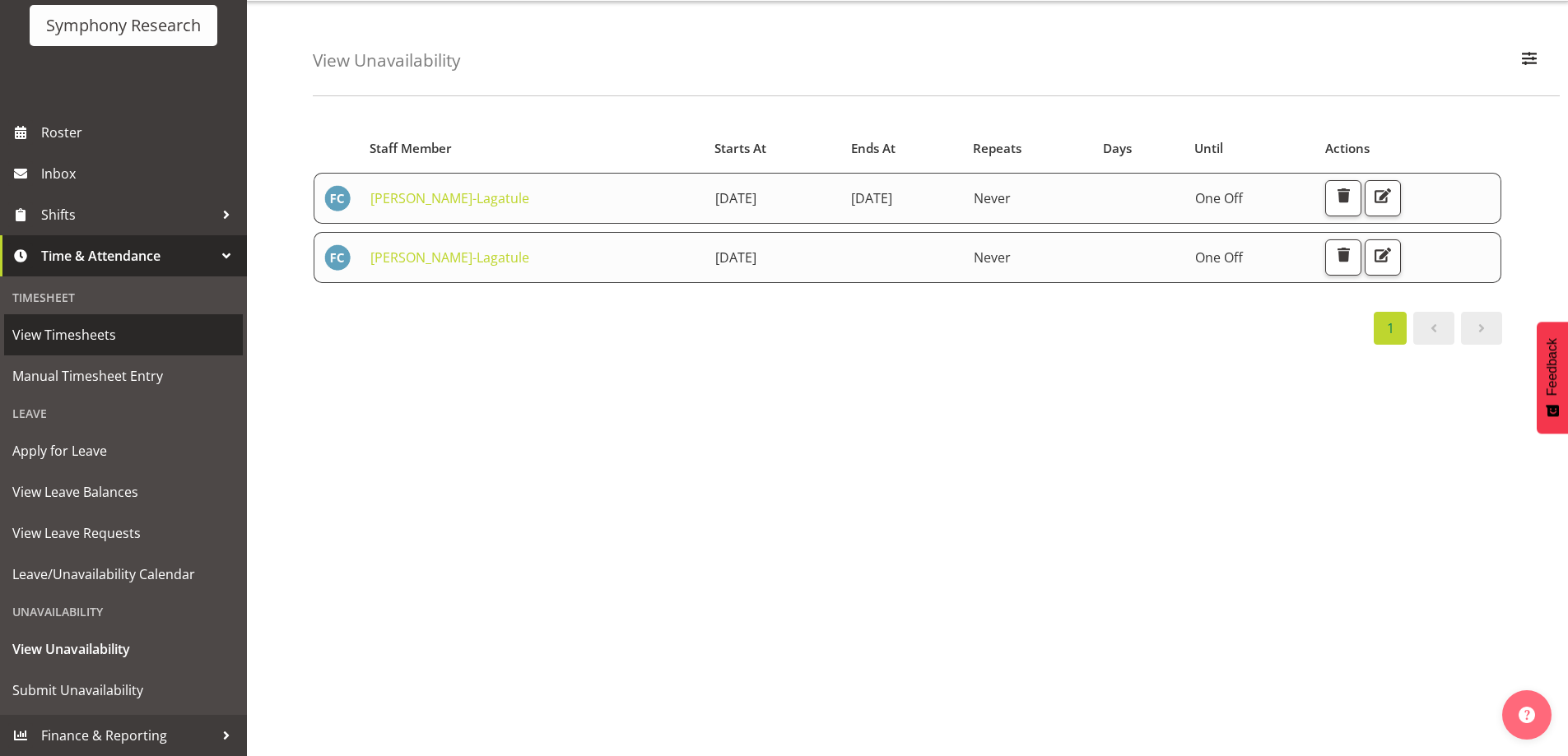
scroll to position [66, 0]
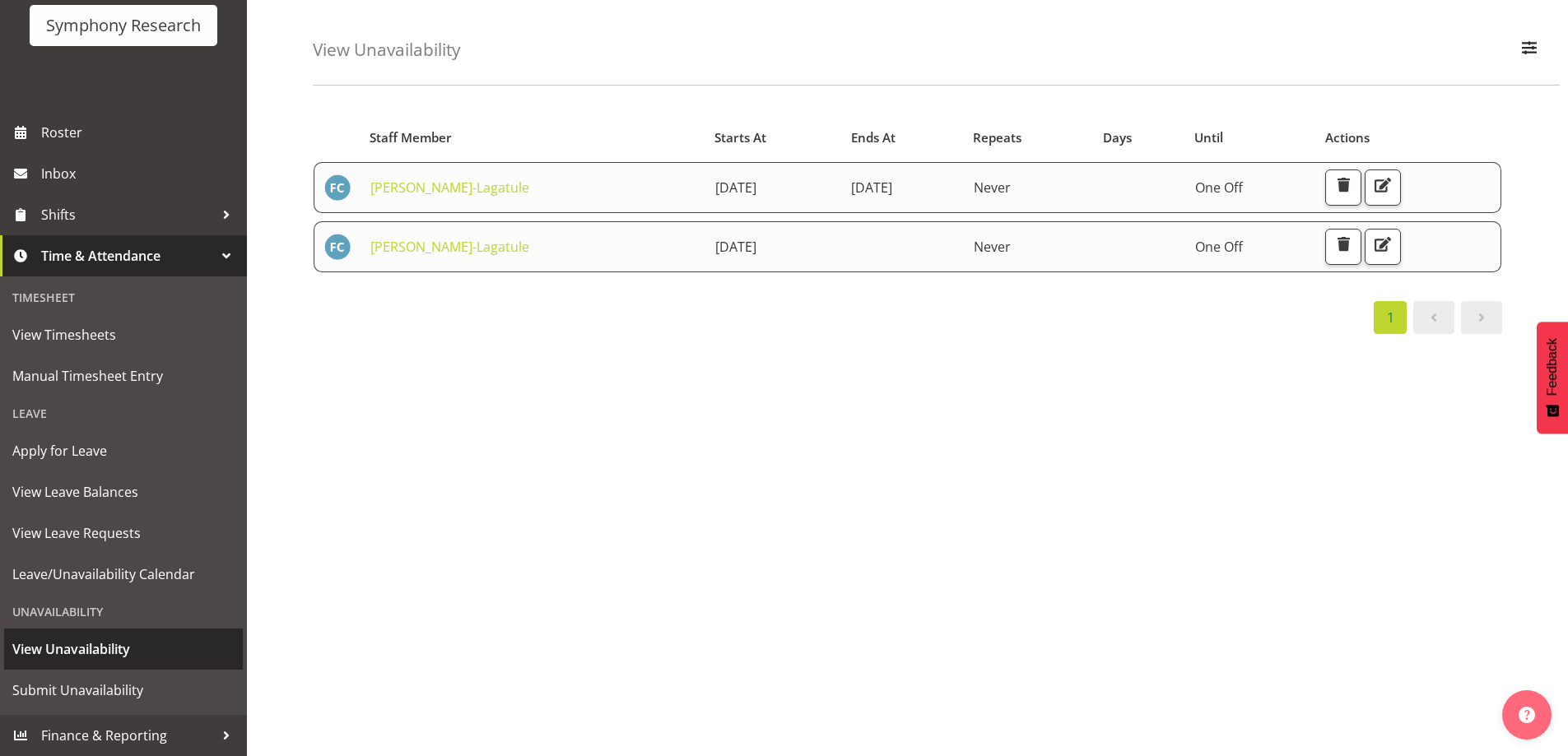
click at [128, 658] on span "View Unavailability" at bounding box center [123, 649] width 222 height 25
